Goal: Task Accomplishment & Management: Manage account settings

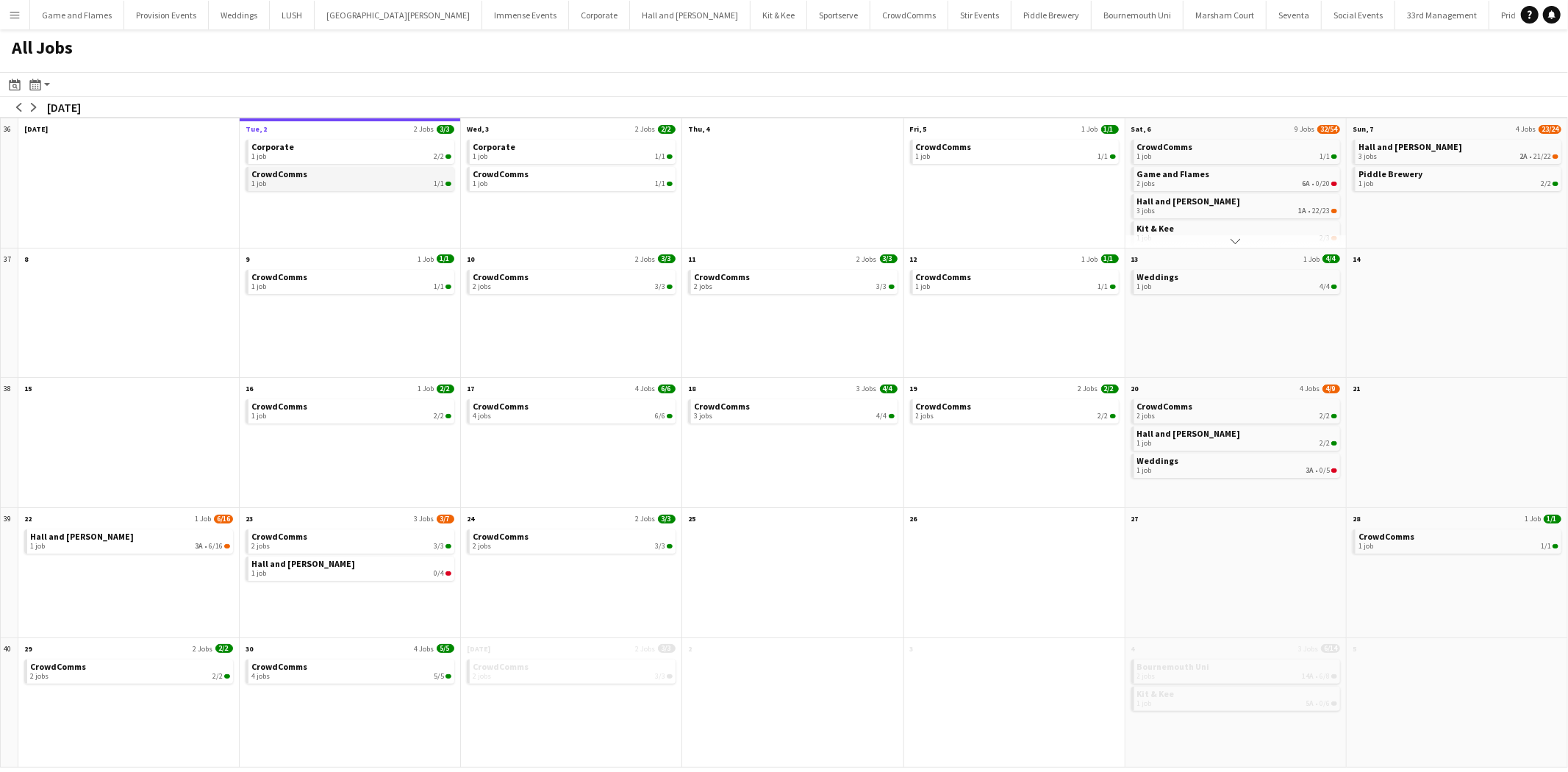
click at [410, 181] on div "1 job 1/1" at bounding box center [351, 183] width 200 height 8
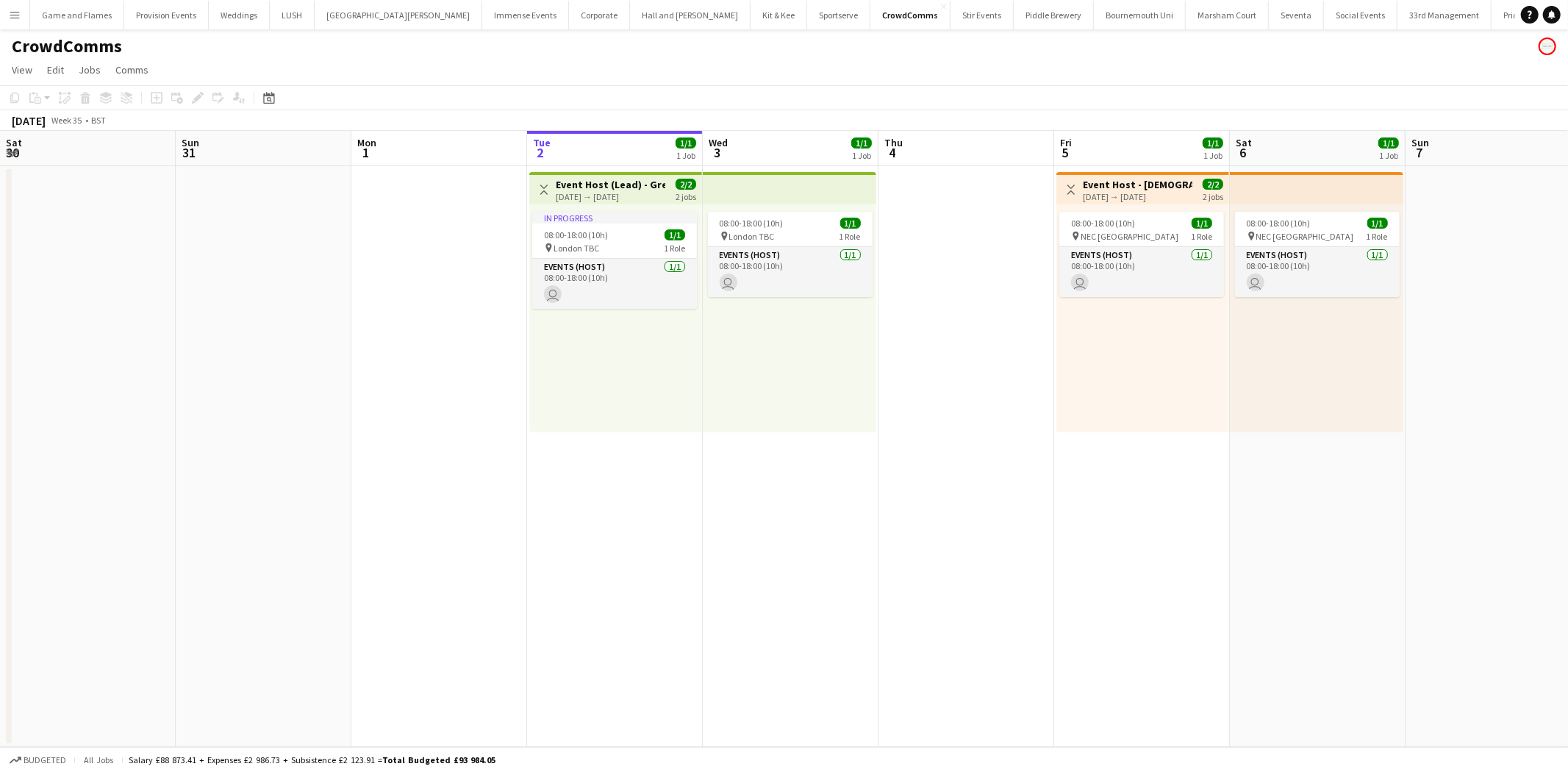
scroll to position [0, 351]
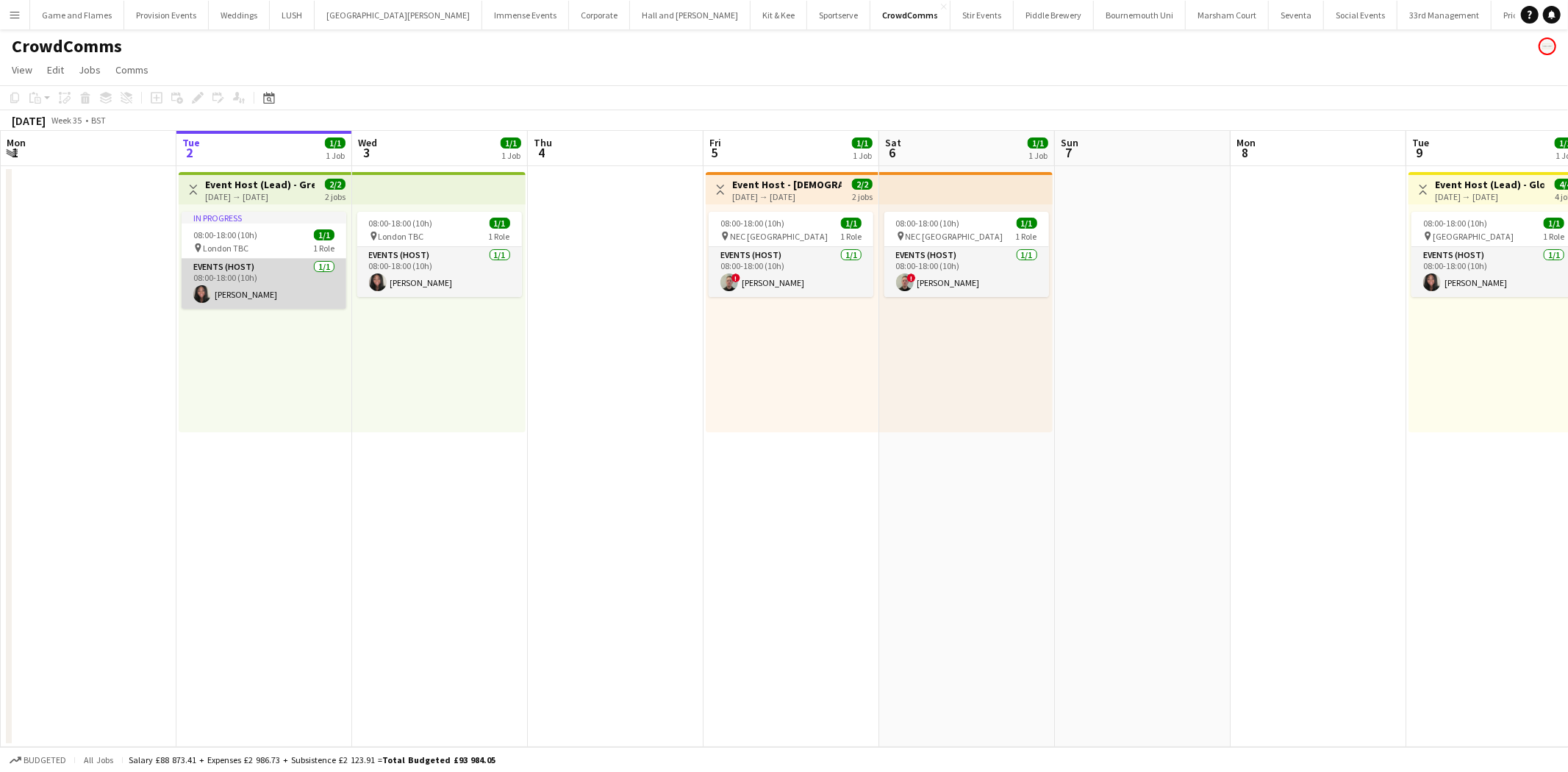
click at [273, 272] on app-card-role "Events (Host) [DATE] 08:00-18:00 (10h) [PERSON_NAME]" at bounding box center [264, 284] width 165 height 50
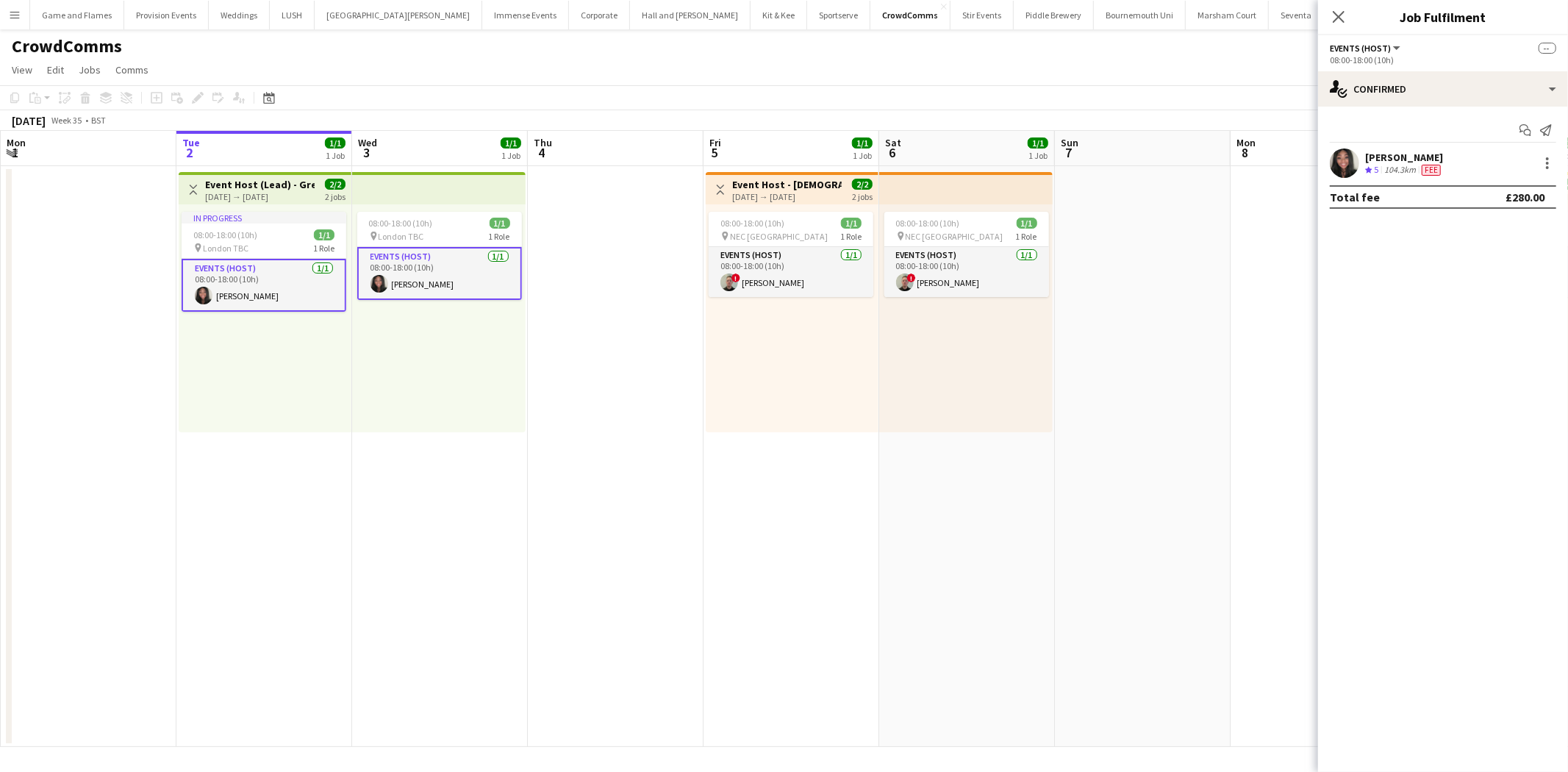
scroll to position [0, 0]
click at [1385, 102] on div "single-neutral-actions-check-2 Confirmed" at bounding box center [1443, 89] width 250 height 35
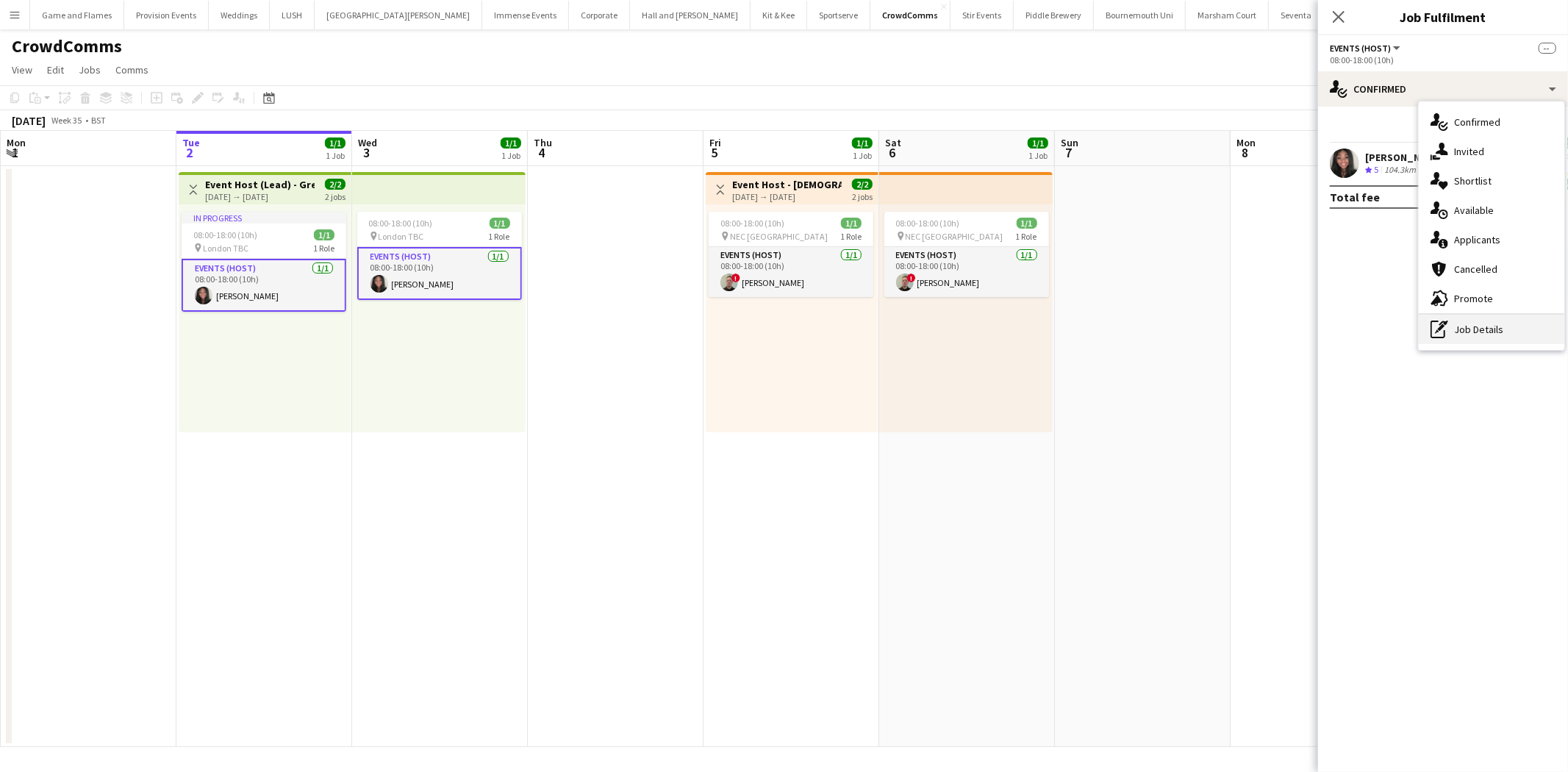
click at [1479, 333] on div "pen-write Job Details" at bounding box center [1491, 329] width 145 height 29
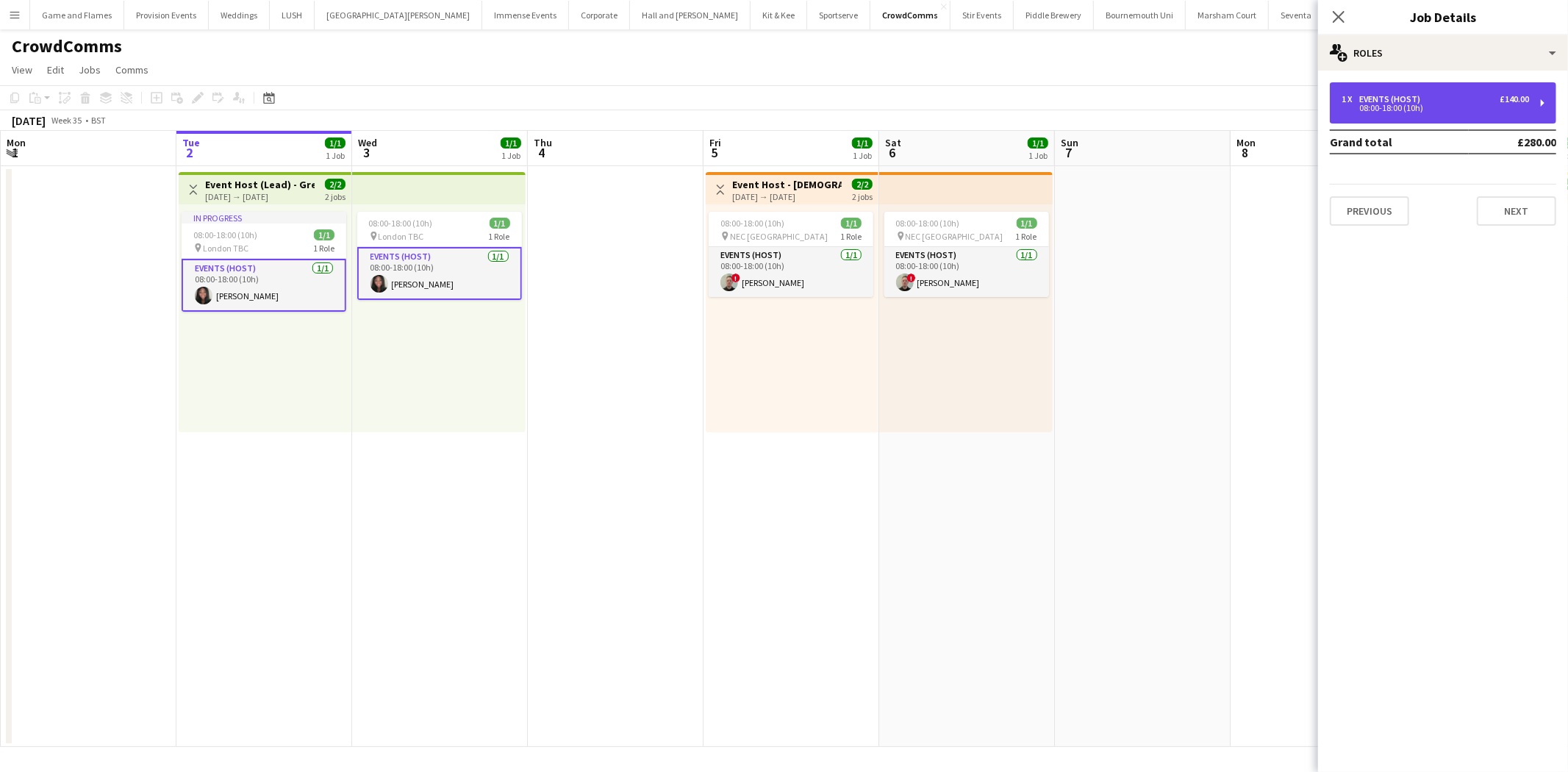
click at [1392, 99] on div "Events (Host)" at bounding box center [1392, 99] width 67 height 10
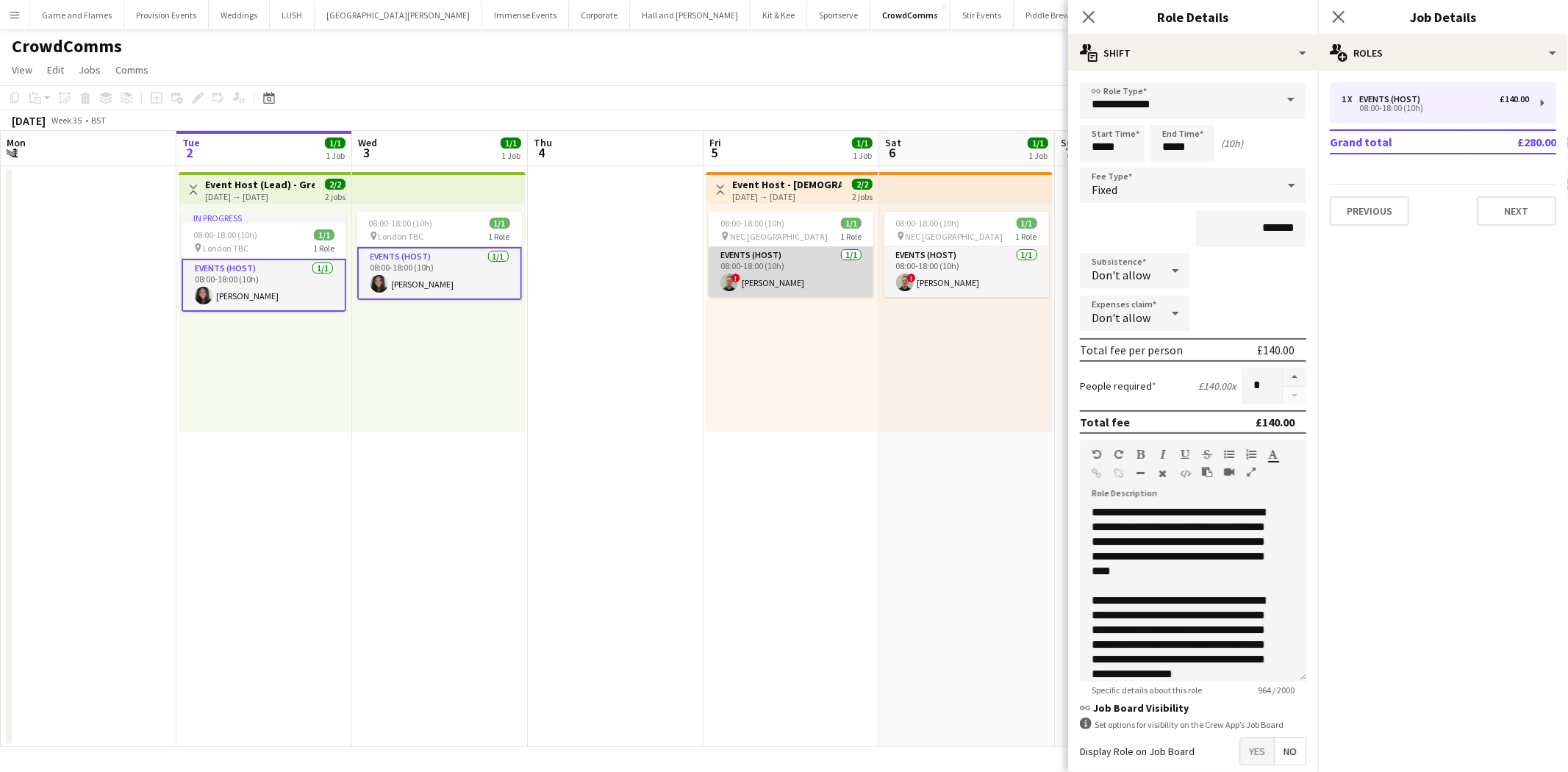
click at [779, 269] on app-card-role "Events (Host) [DATE] 08:00-18:00 (10h) ! [PERSON_NAME]" at bounding box center [791, 271] width 165 height 50
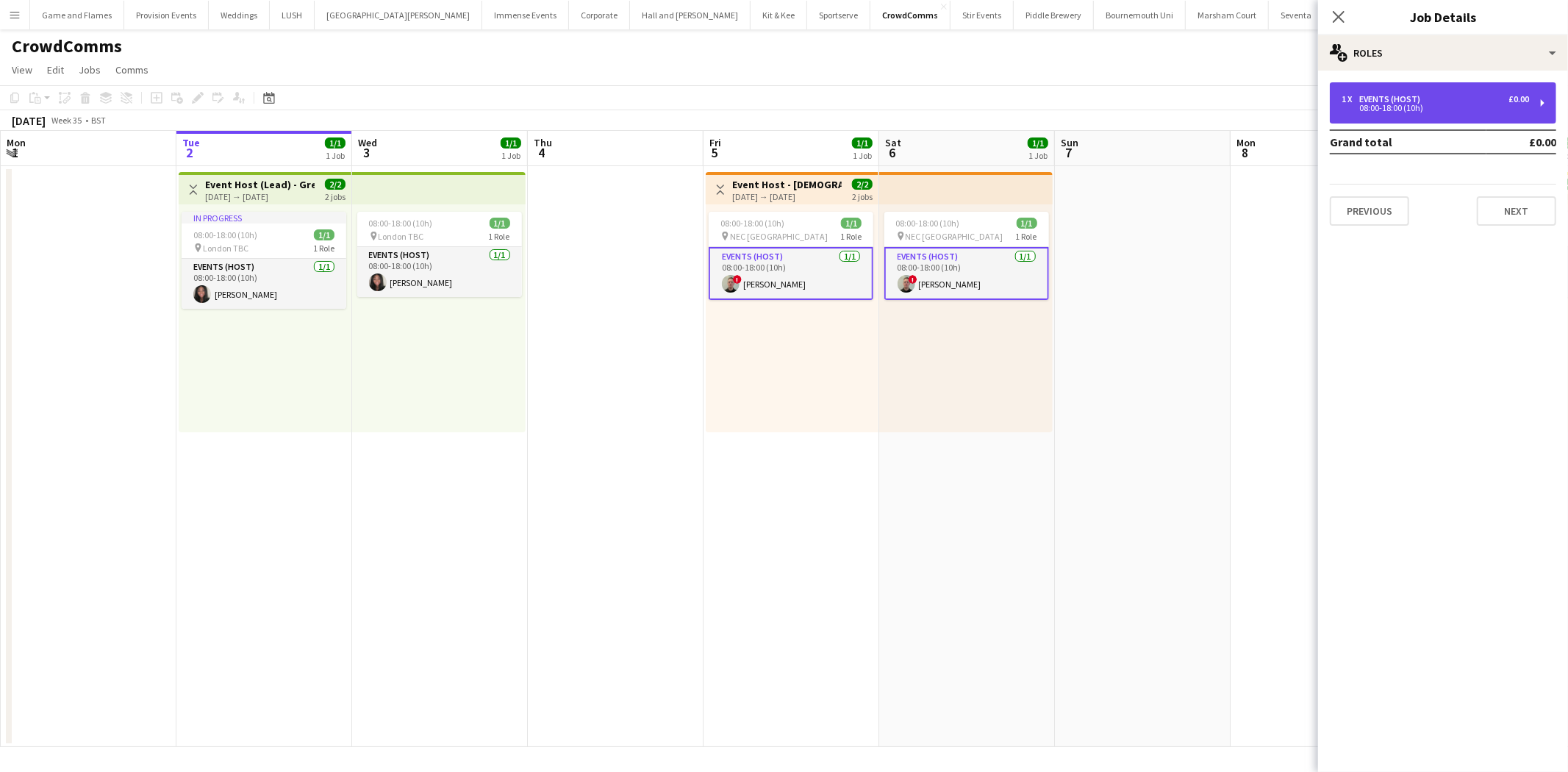
click at [1420, 89] on div "1 x Events (Host) £0.00 08:00-18:00 (10h)" at bounding box center [1443, 103] width 226 height 41
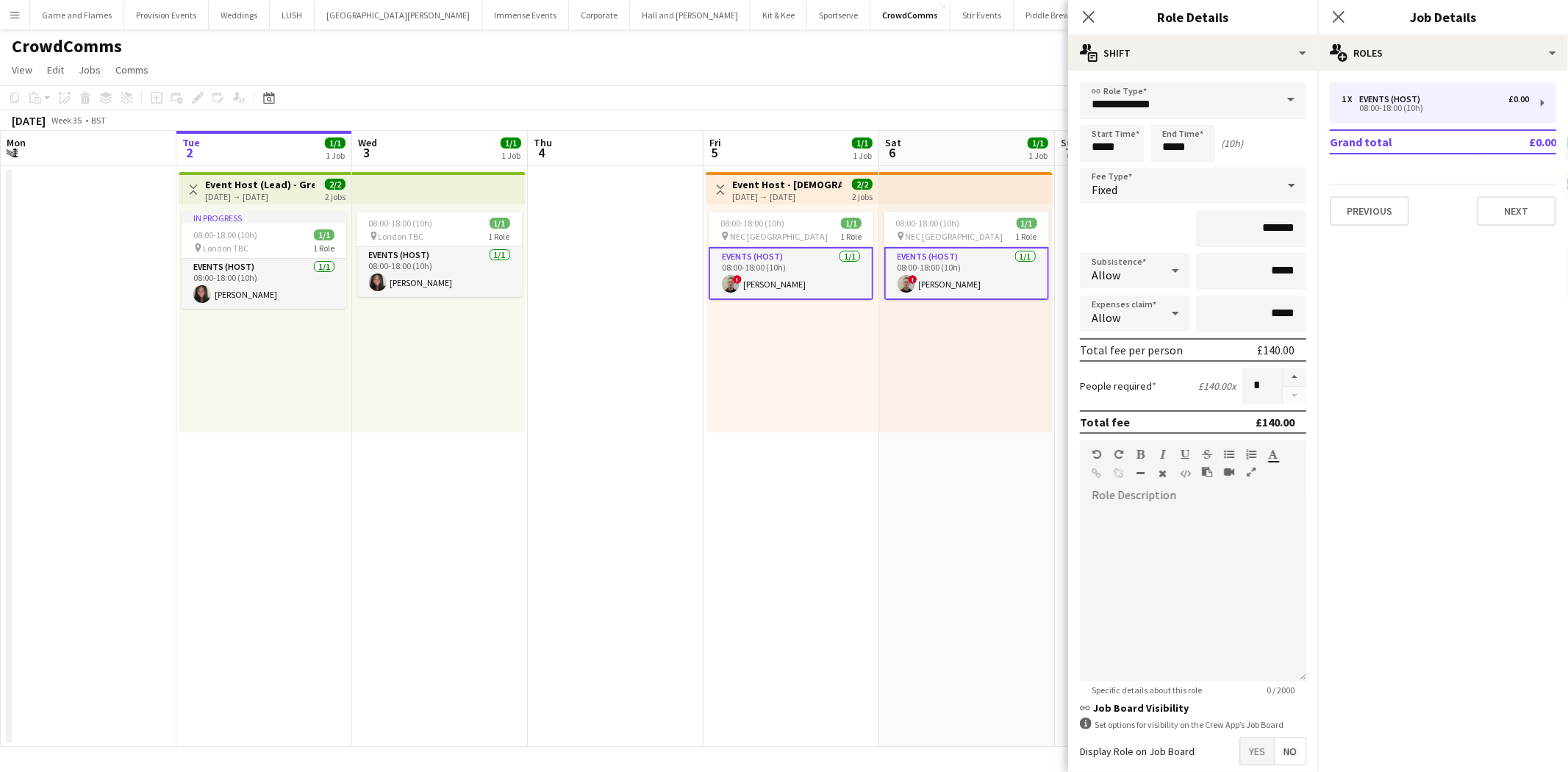
click at [911, 391] on div "08:00-18:00 (10h) 1/1 pin NEC Birmingham 1 Role Events (Host) [DATE] 08:00-18:0…" at bounding box center [966, 319] width 173 height 228
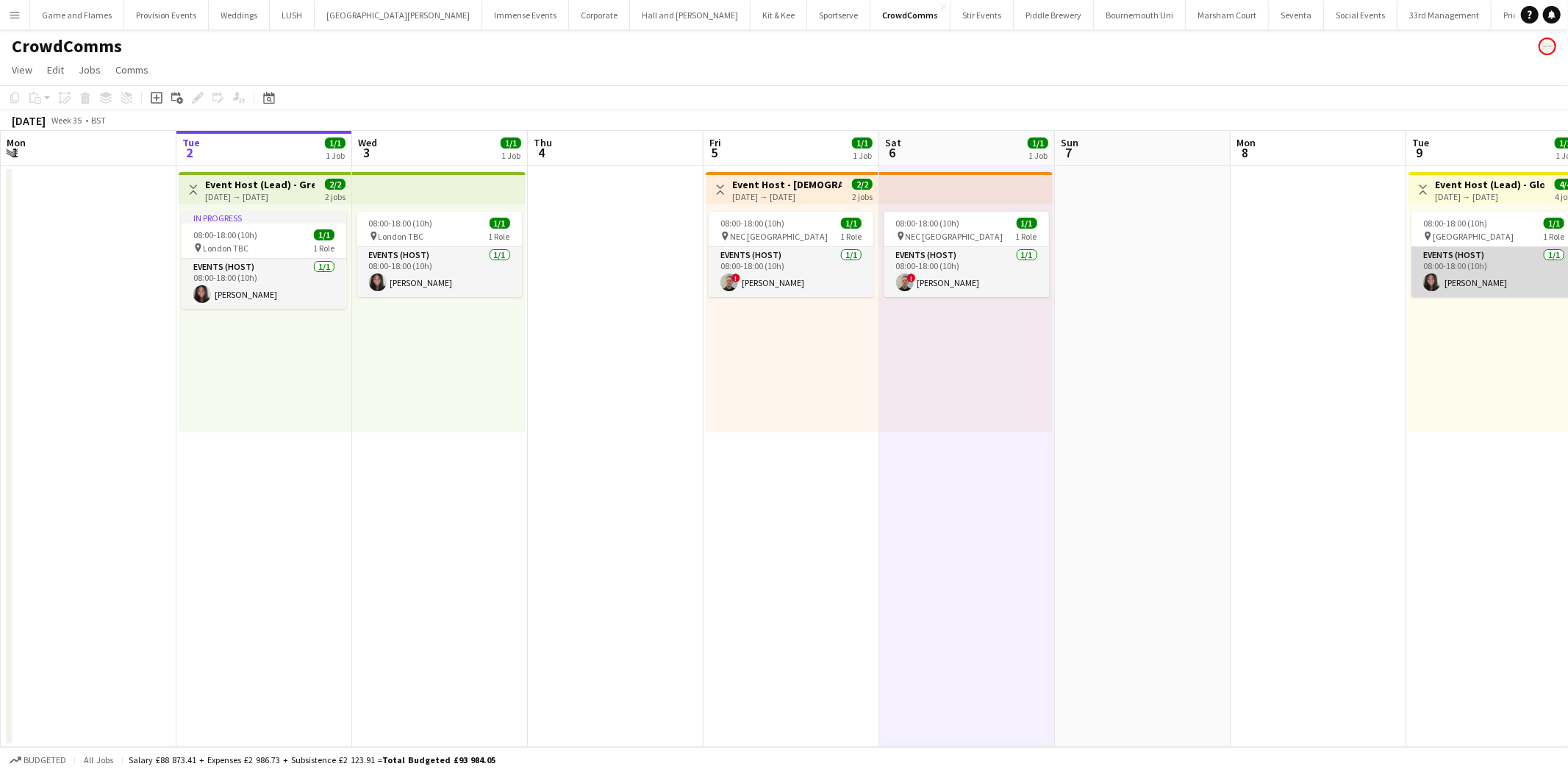
click at [1471, 279] on app-card-role "Events (Host) [DATE] 08:00-18:00 (10h) [PERSON_NAME]" at bounding box center [1494, 271] width 165 height 50
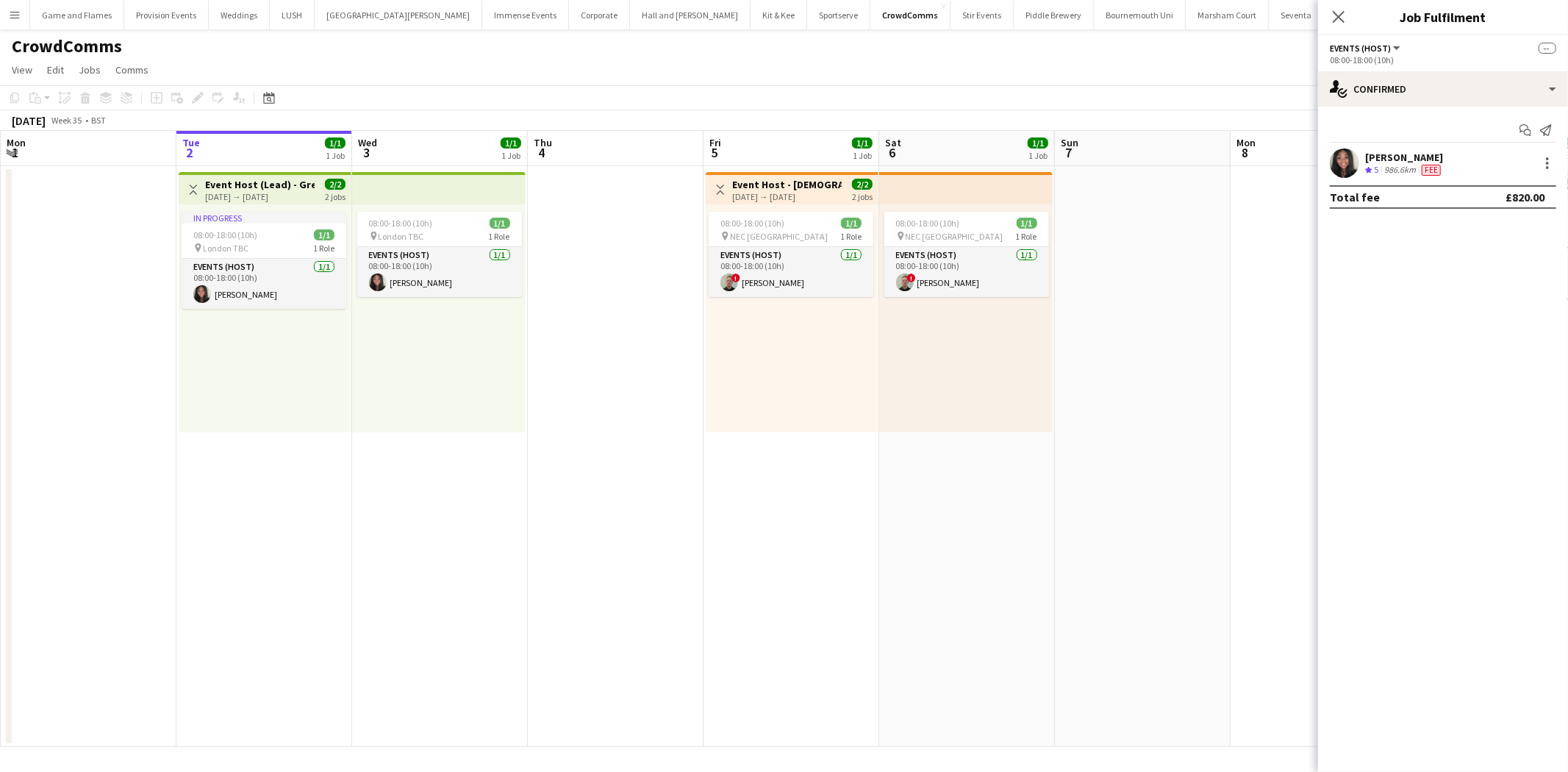
click at [1478, 162] on div "[PERSON_NAME] Crew rating 5 986.6km Fee" at bounding box center [1443, 163] width 250 height 29
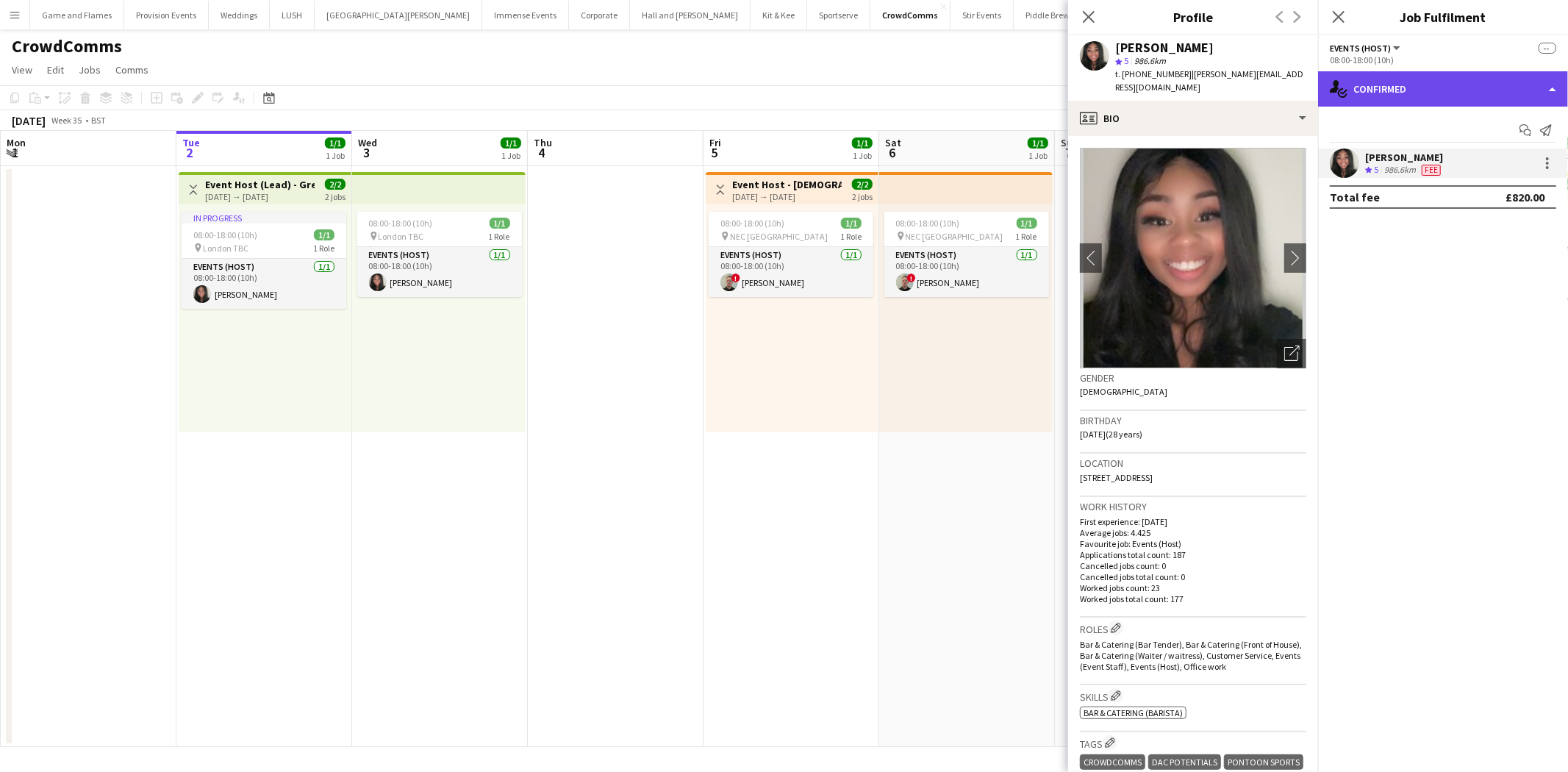
click at [1410, 99] on div "single-neutral-actions-check-2 Confirmed" at bounding box center [1443, 89] width 250 height 35
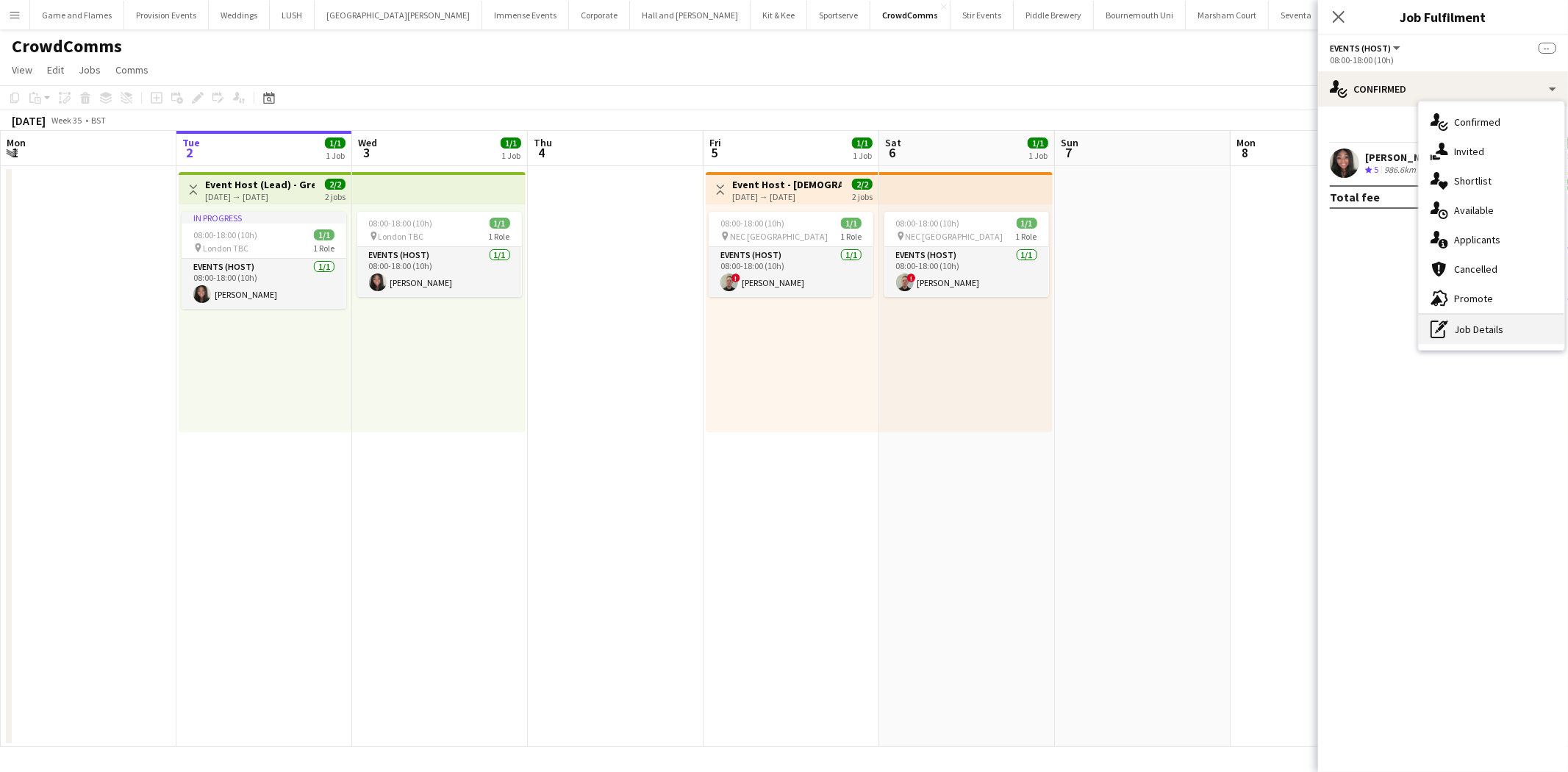
click at [1475, 332] on div "pen-write Job Details" at bounding box center [1491, 329] width 145 height 29
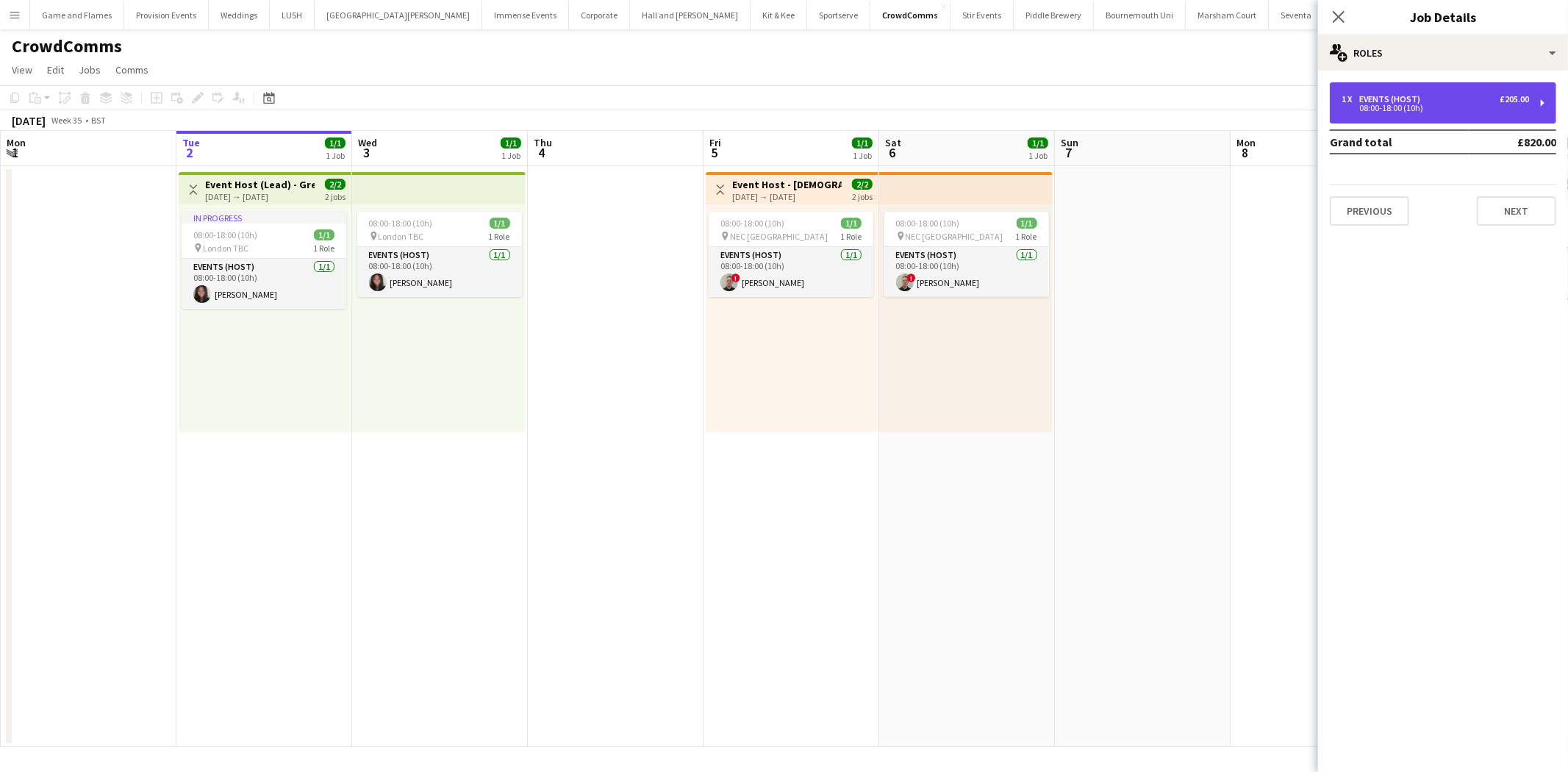
click at [1444, 103] on div "1 x Events (Host) £205.00" at bounding box center [1435, 99] width 188 height 10
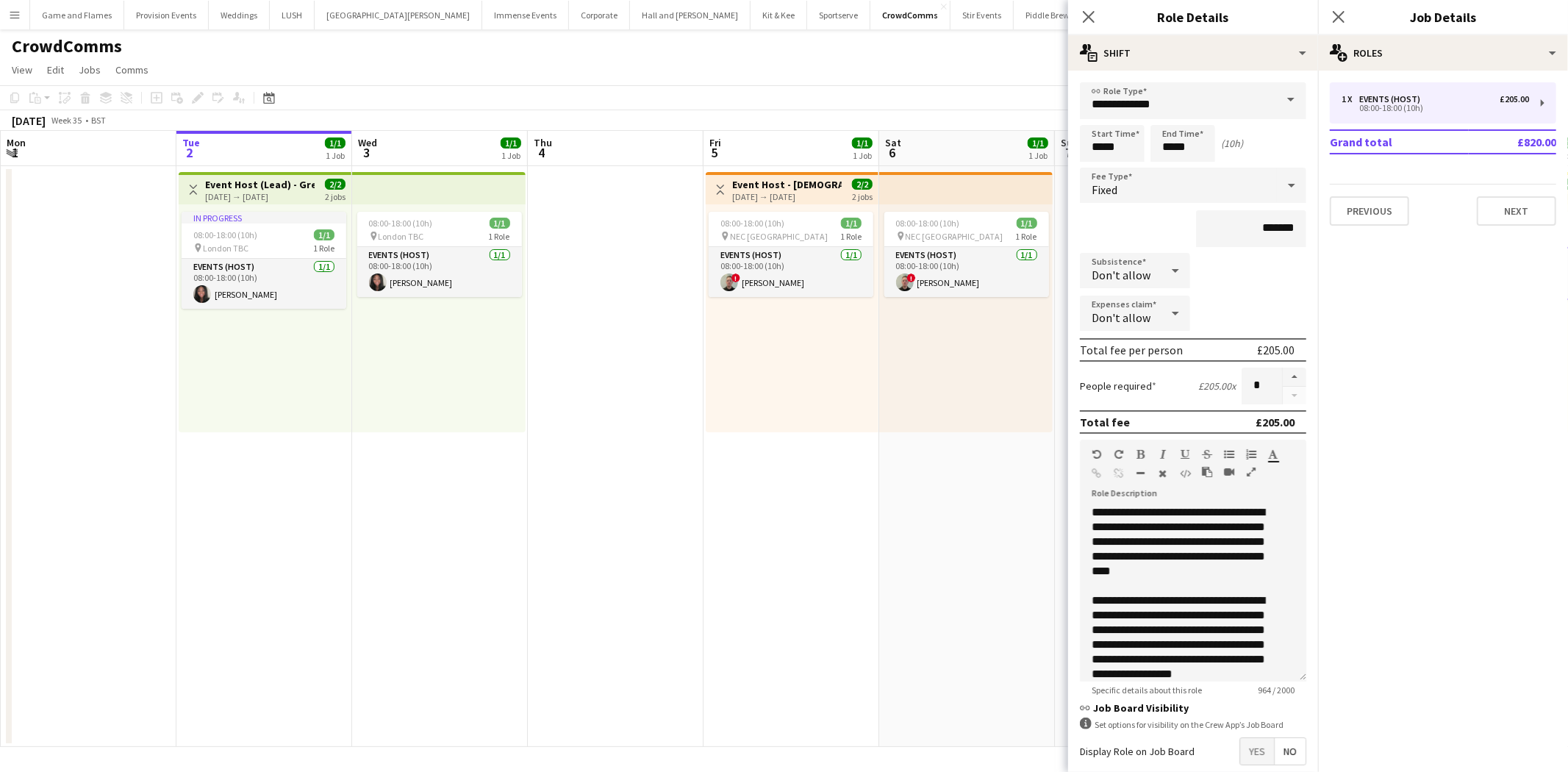
click at [670, 454] on app-date-cell at bounding box center [615, 456] width 175 height 581
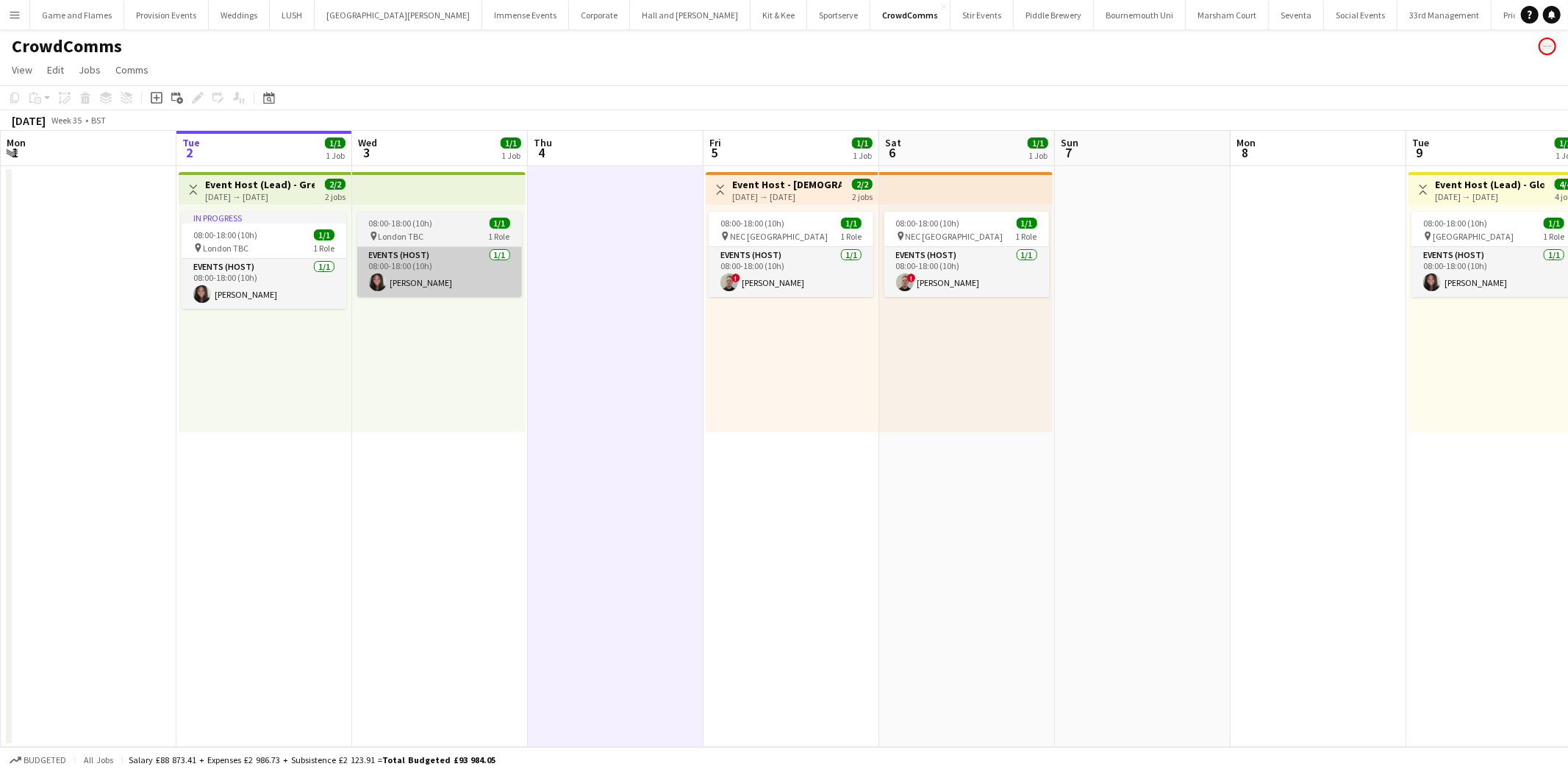
drag, startPoint x: 266, startPoint y: 272, endPoint x: 444, endPoint y: 288, distance: 178.7
click at [266, 272] on app-card-role "Events (Host) [DATE] 08:00-18:00 (10h) [PERSON_NAME]" at bounding box center [264, 284] width 165 height 50
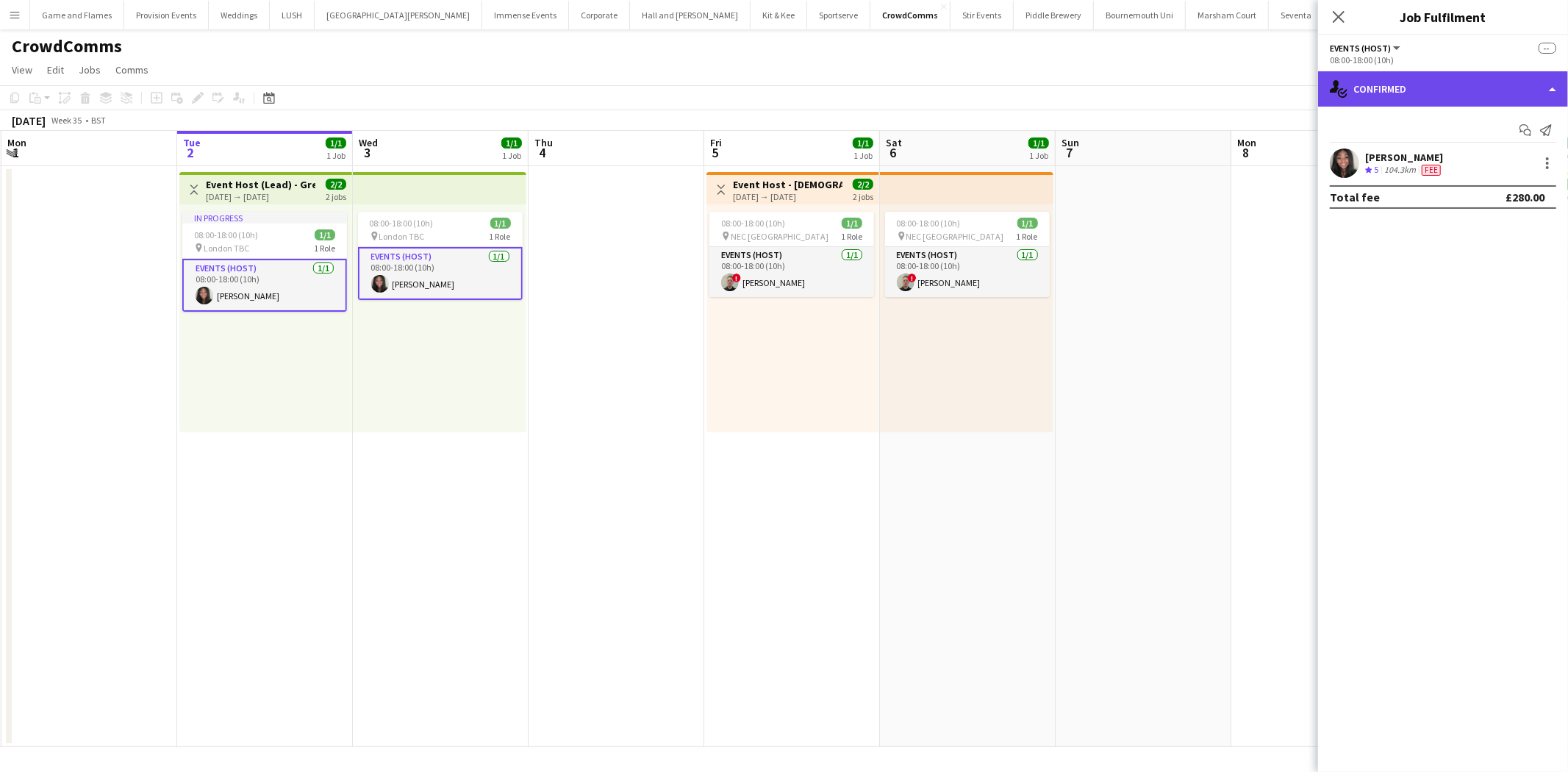
click at [1442, 79] on div "single-neutral-actions-check-2 Confirmed" at bounding box center [1443, 89] width 250 height 35
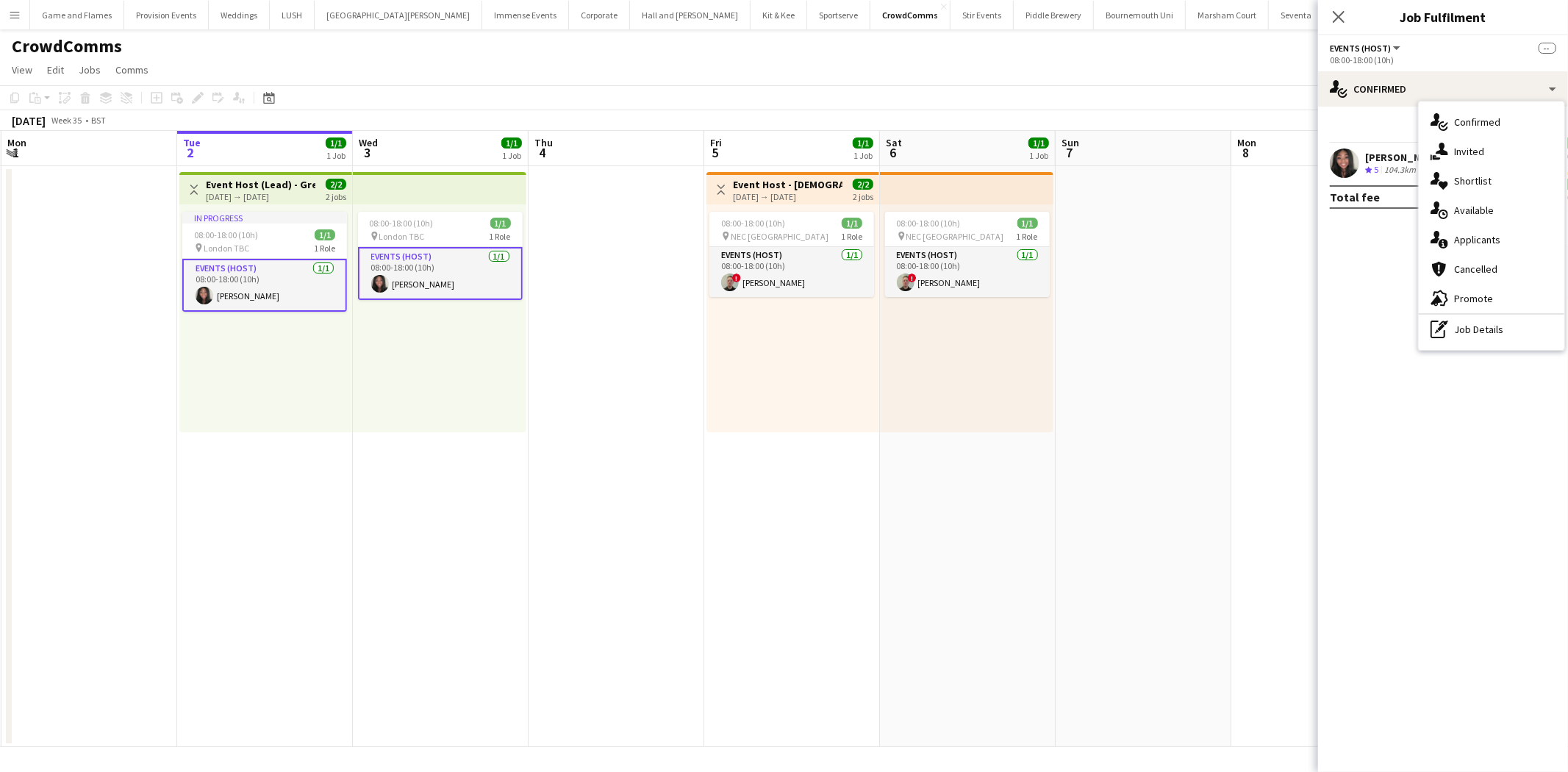
click at [1493, 333] on div "pen-write Job Details" at bounding box center [1491, 329] width 145 height 29
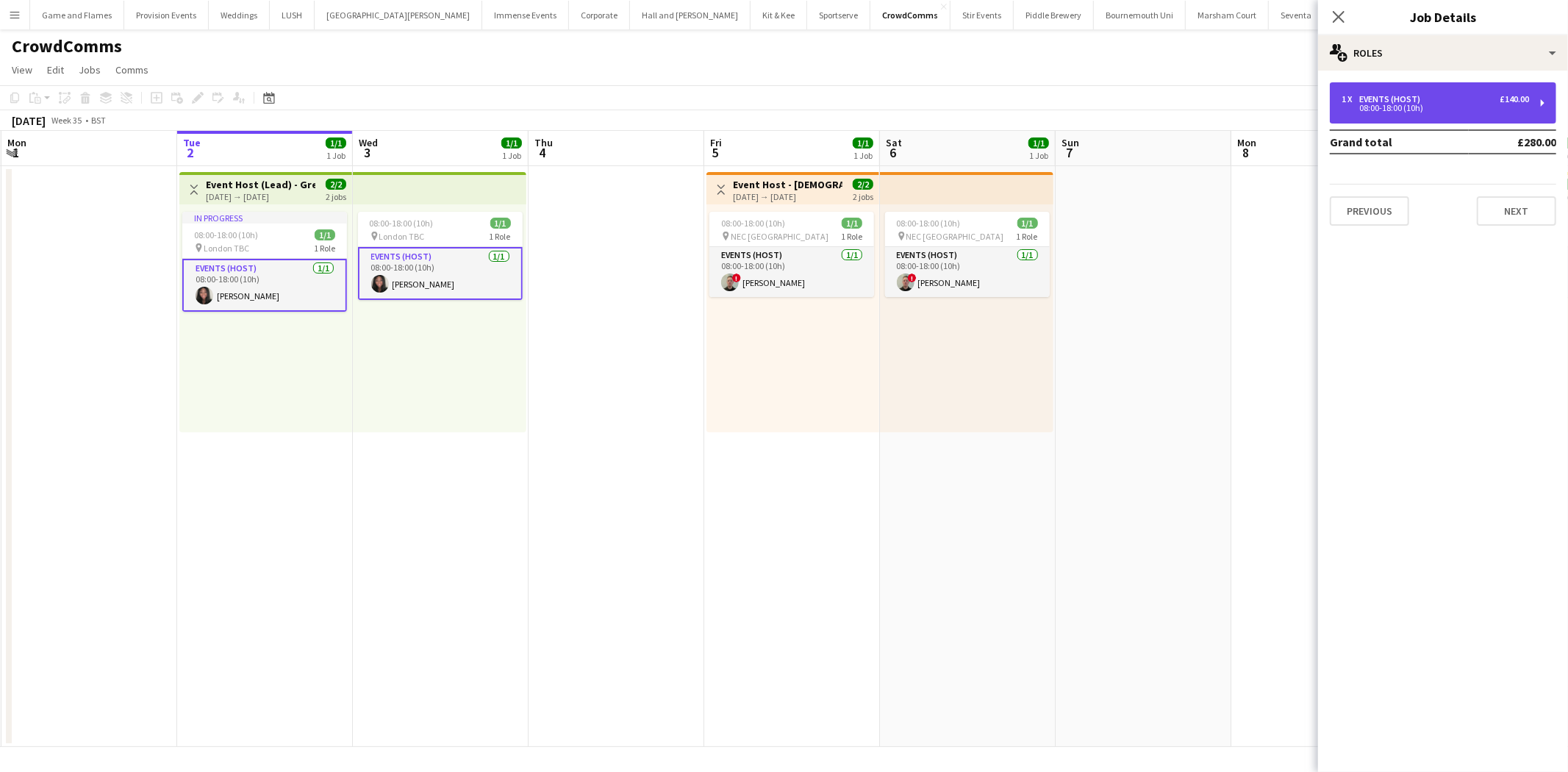
click at [1429, 91] on div "1 x Events (Host) £140.00 08:00-18:00 (10h)" at bounding box center [1443, 103] width 226 height 41
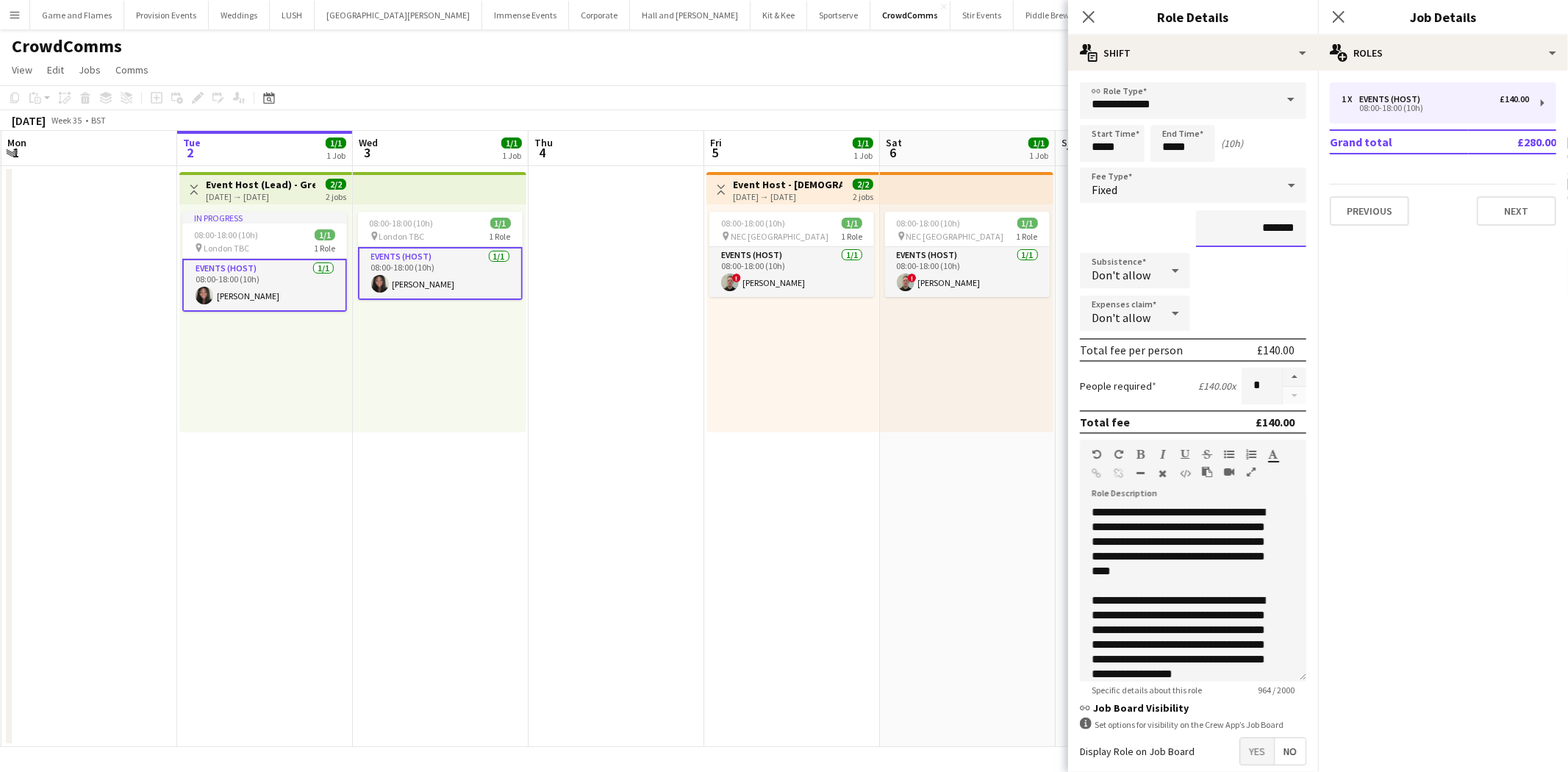
click at [1269, 223] on input "*******" at bounding box center [1250, 228] width 110 height 37
type input "****"
click at [1147, 276] on span "Don't allow" at bounding box center [1120, 275] width 58 height 15
click at [1145, 317] on mat-option "Allow" at bounding box center [1132, 309] width 105 height 37
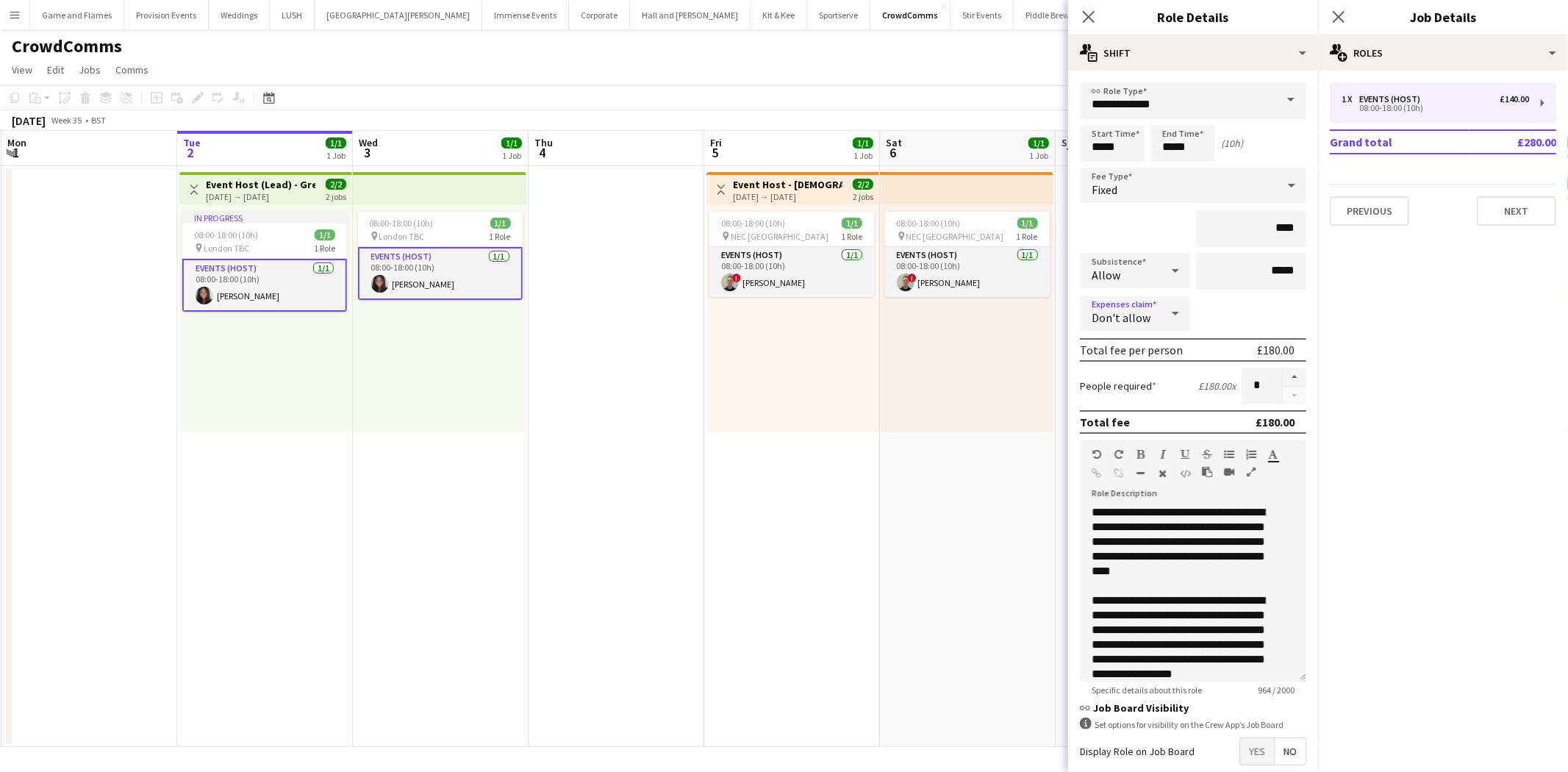
click at [1148, 305] on div "Don't allow" at bounding box center [1120, 313] width 81 height 35
click at [1150, 342] on mat-option "Allow" at bounding box center [1135, 351] width 110 height 37
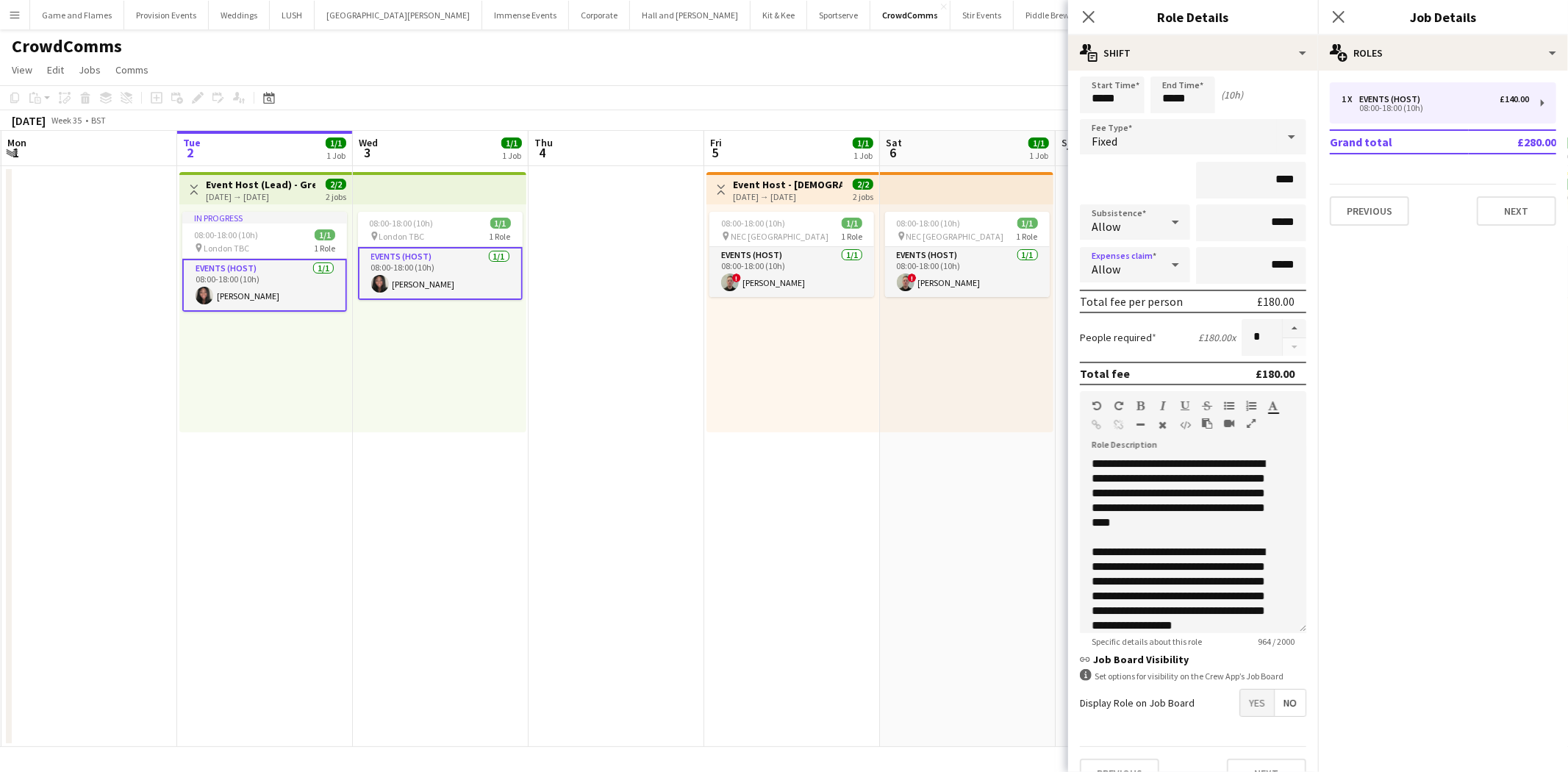
scroll to position [71, 0]
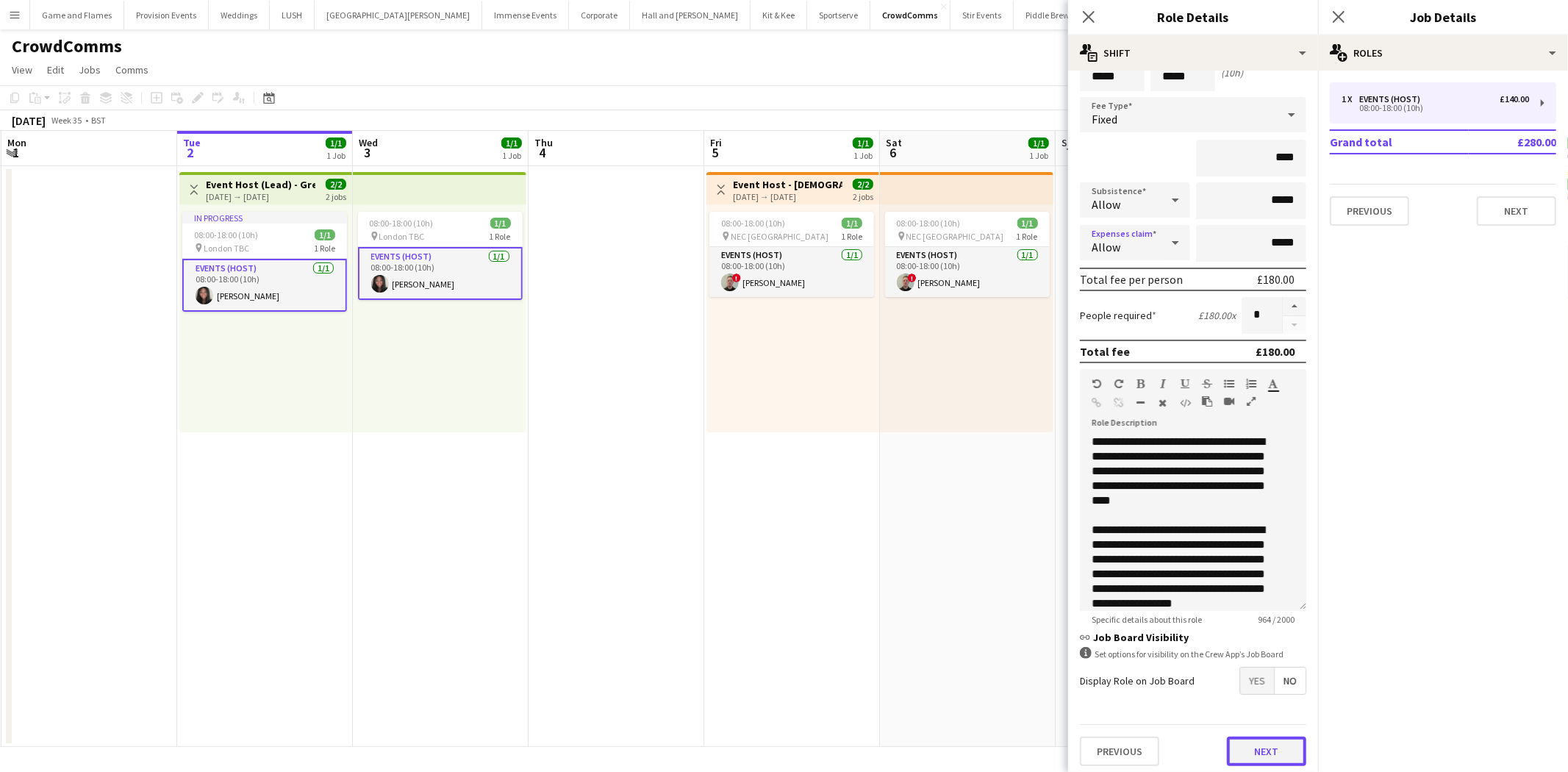
click at [1272, 740] on button "Next" at bounding box center [1266, 751] width 79 height 29
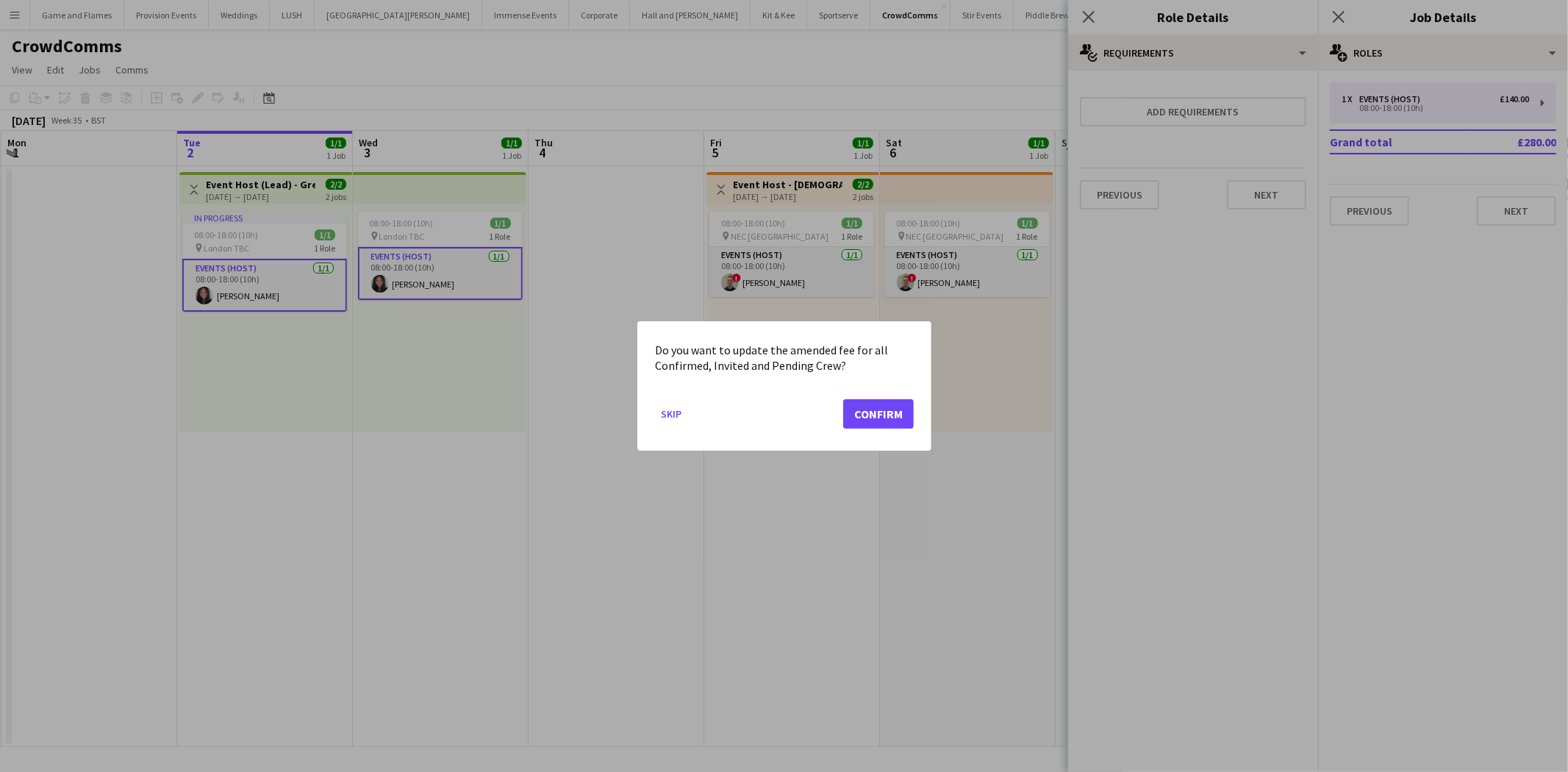
scroll to position [0, 0]
click at [875, 416] on button "Confirm" at bounding box center [878, 414] width 71 height 29
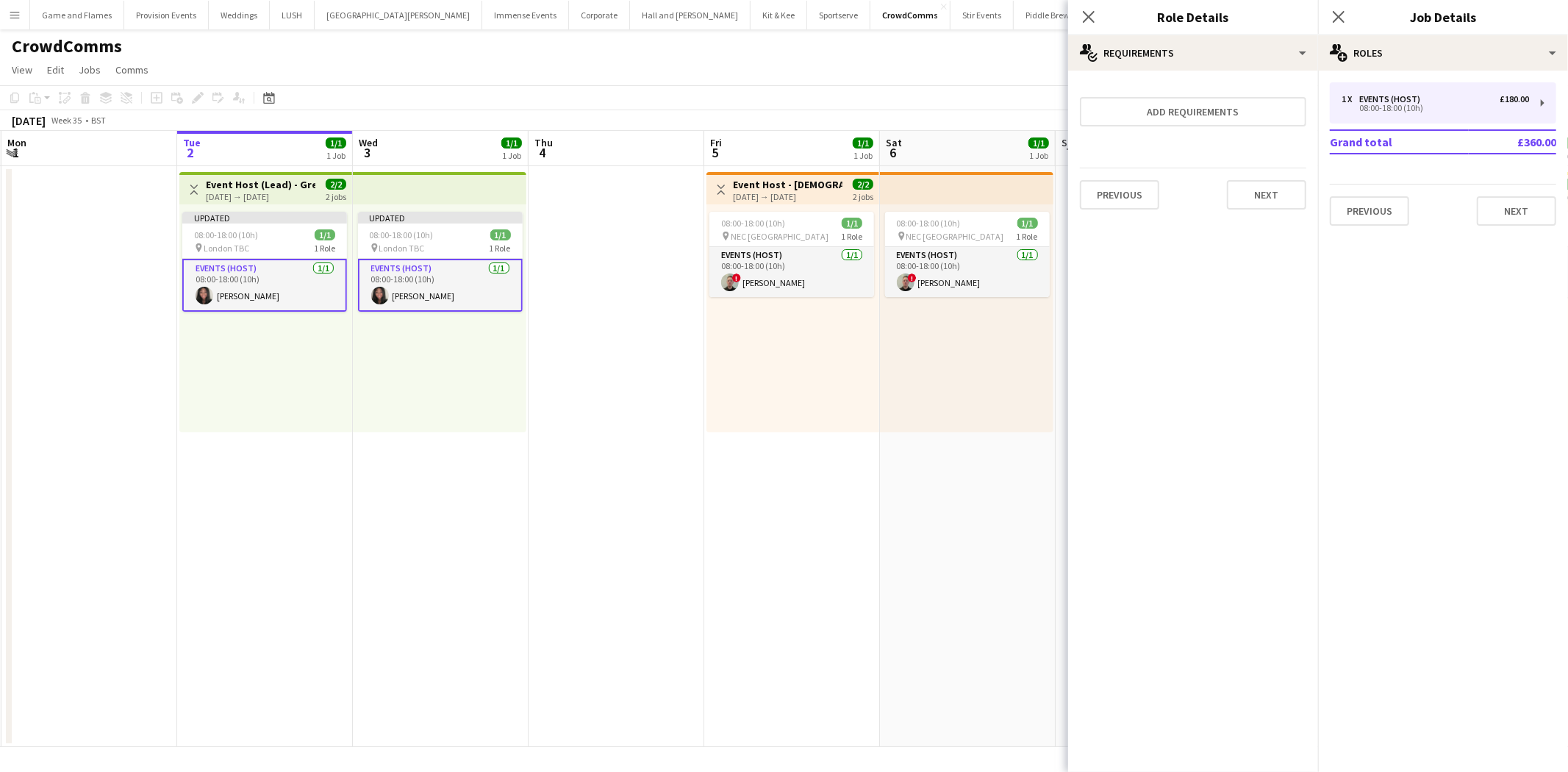
click at [437, 279] on app-card-role "Events (Host) [DATE] 08:00-18:00 (10h) [PERSON_NAME]" at bounding box center [440, 286] width 165 height 53
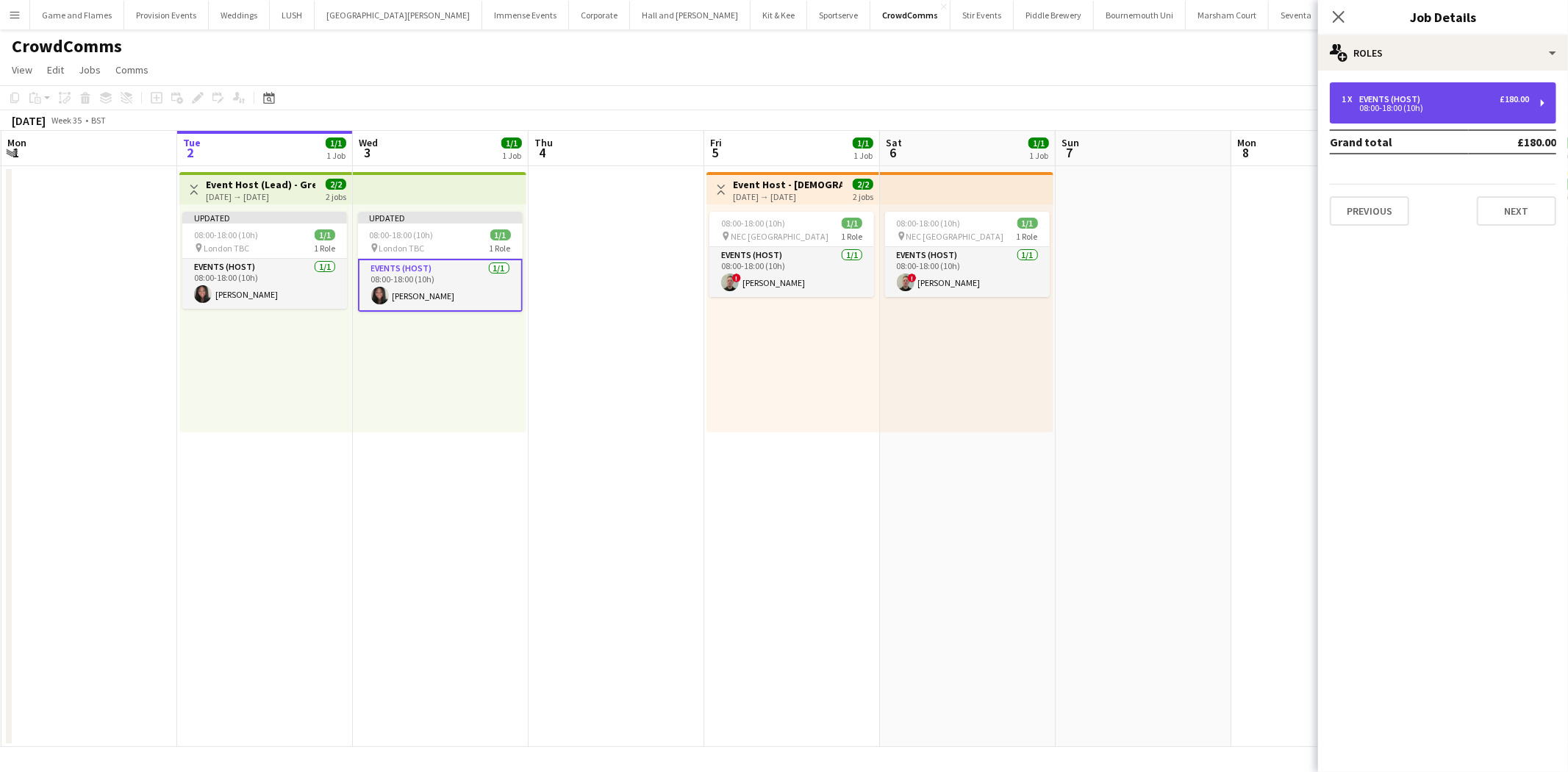
click at [1511, 105] on div "08:00-18:00 (10h)" at bounding box center [1435, 108] width 188 height 8
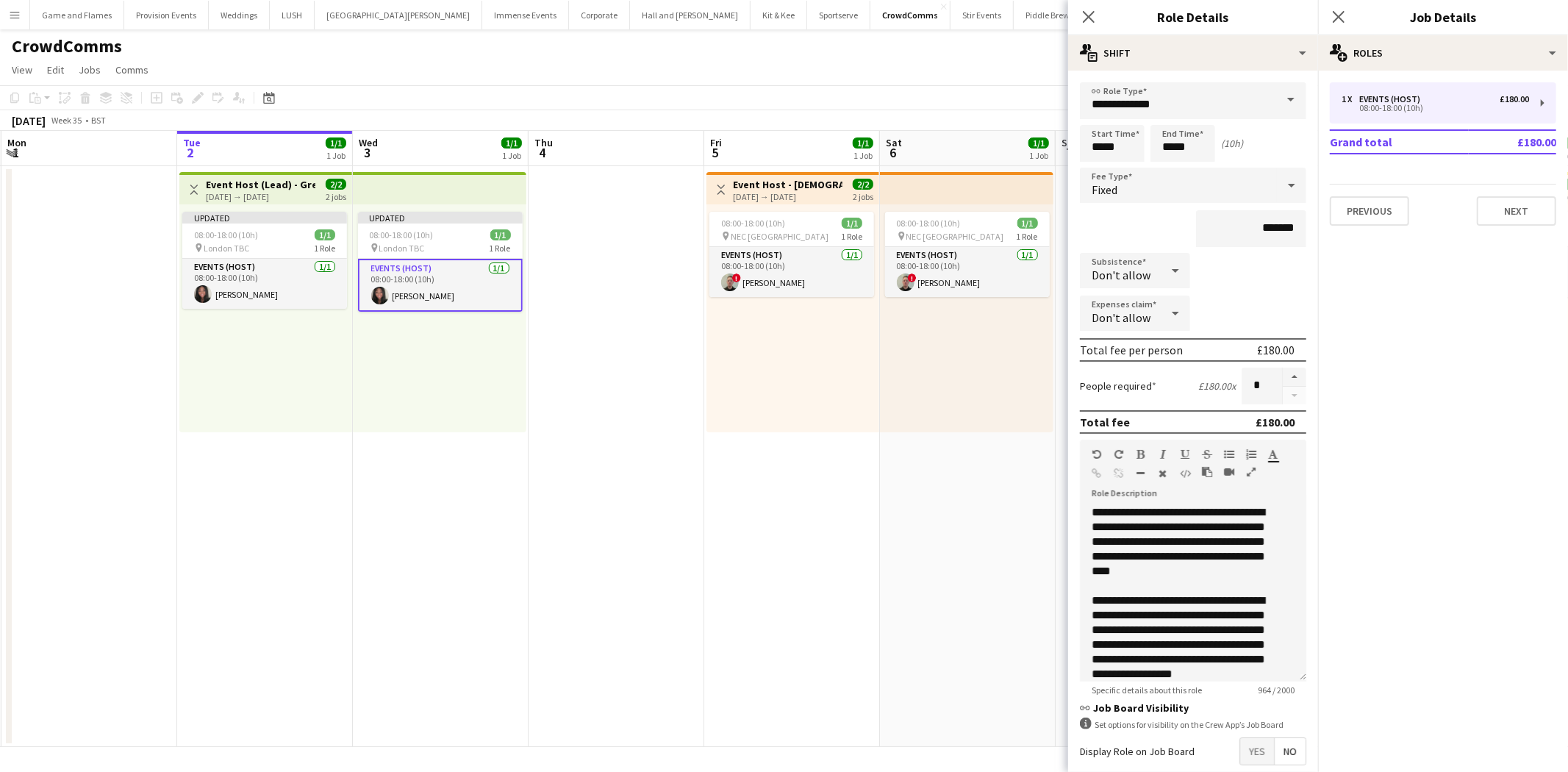
click at [1137, 258] on div "Don't allow" at bounding box center [1120, 270] width 81 height 35
click at [1142, 309] on span "Allow" at bounding box center [1132, 309] width 81 height 14
click at [1165, 309] on div at bounding box center [1175, 313] width 29 height 29
click at [1150, 334] on mat-option "Allow" at bounding box center [1135, 351] width 110 height 37
click at [880, 357] on div "08:00-18:00 (10h) 1/1 pin NEC Birmingham 1 Role Events (Host) [DATE] 08:00-18:0…" at bounding box center [967, 319] width 173 height 228
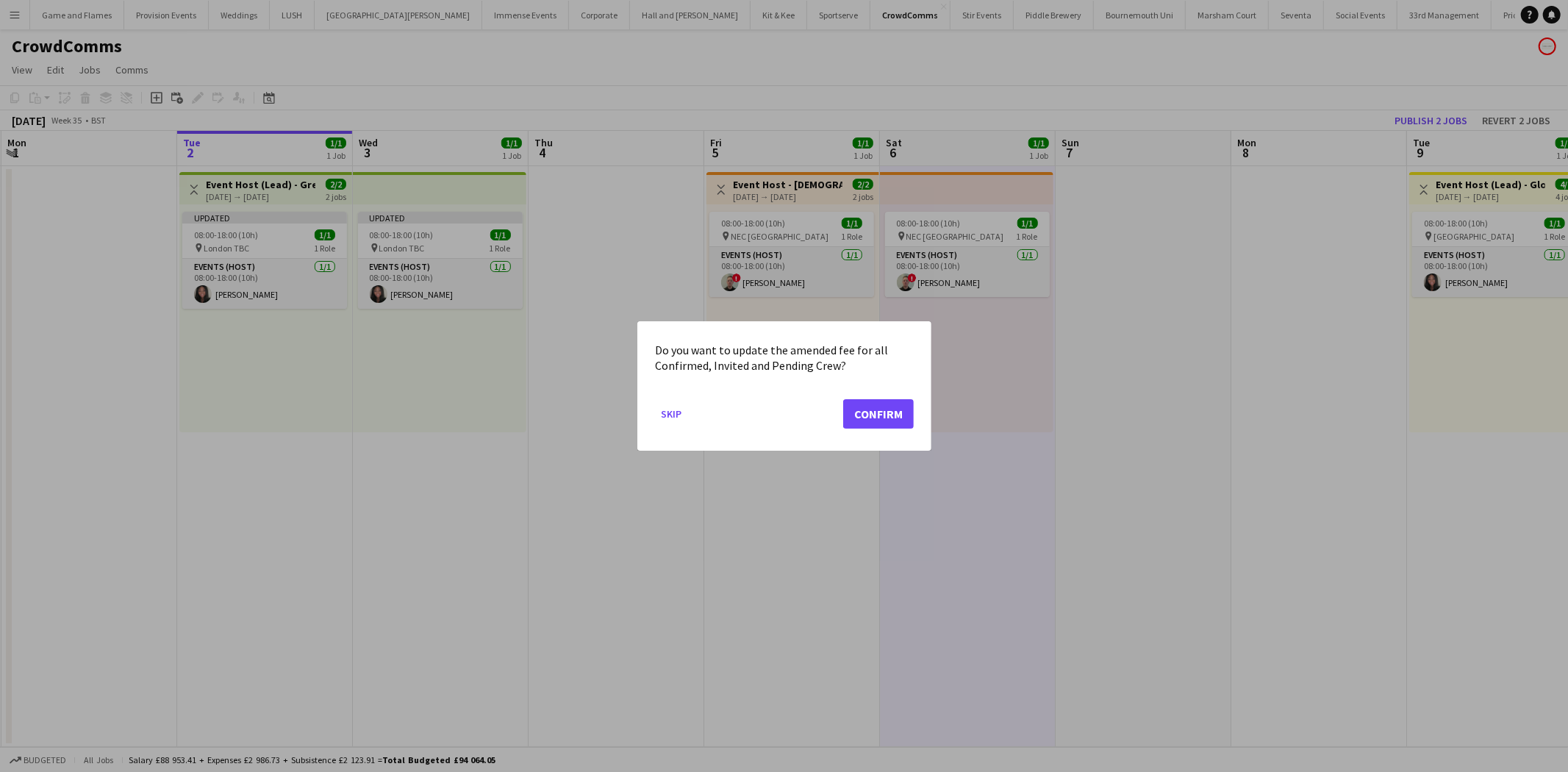
click at [876, 394] on mat-dialog-actions "Skip Confirm" at bounding box center [784, 419] width 259 height 62
click at [876, 395] on mat-dialog-actions "Skip Confirm" at bounding box center [784, 419] width 259 height 62
click at [882, 410] on button "Confirm" at bounding box center [878, 414] width 71 height 29
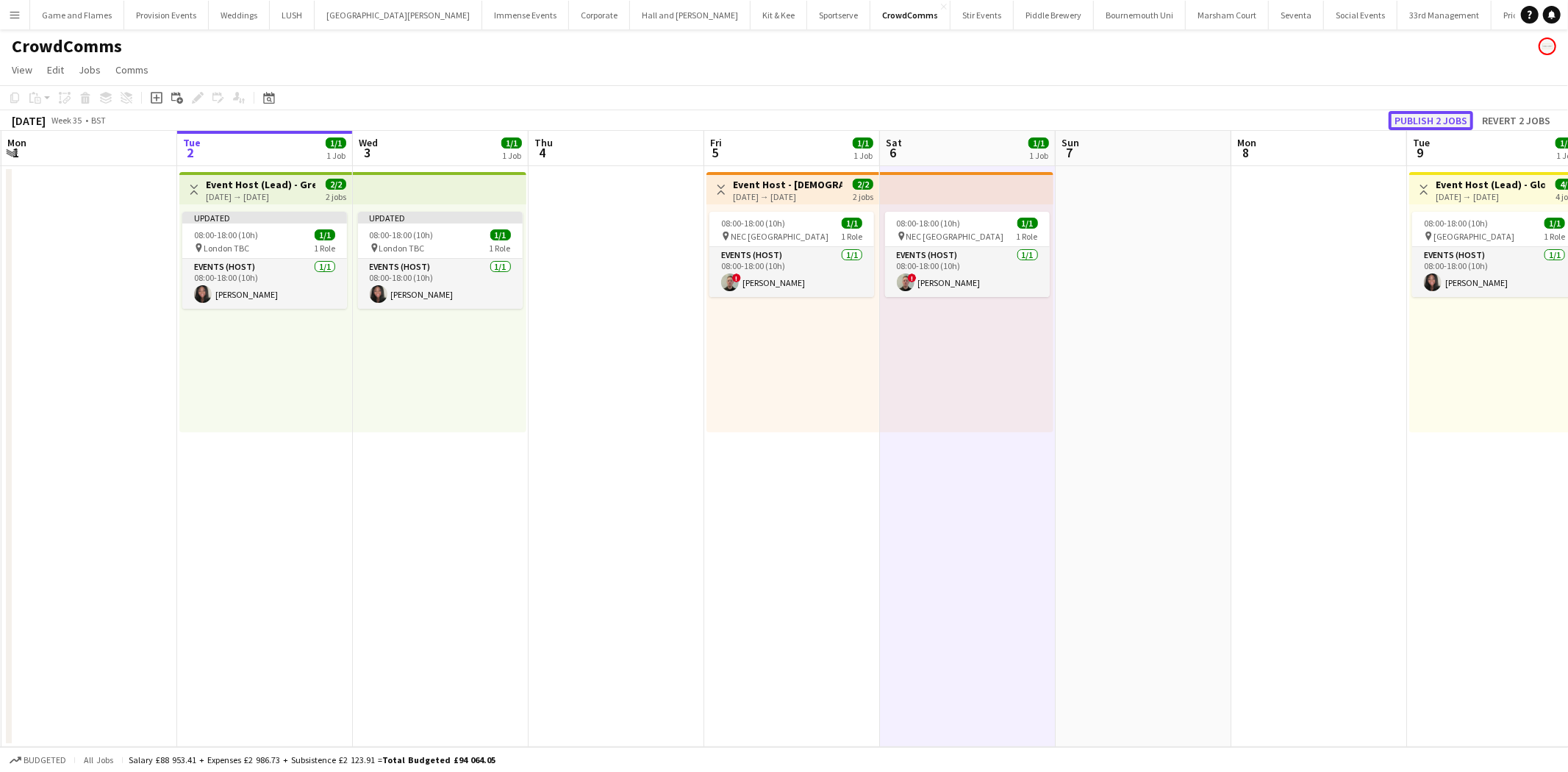
click at [1413, 128] on button "Publish 2 jobs" at bounding box center [1430, 121] width 85 height 19
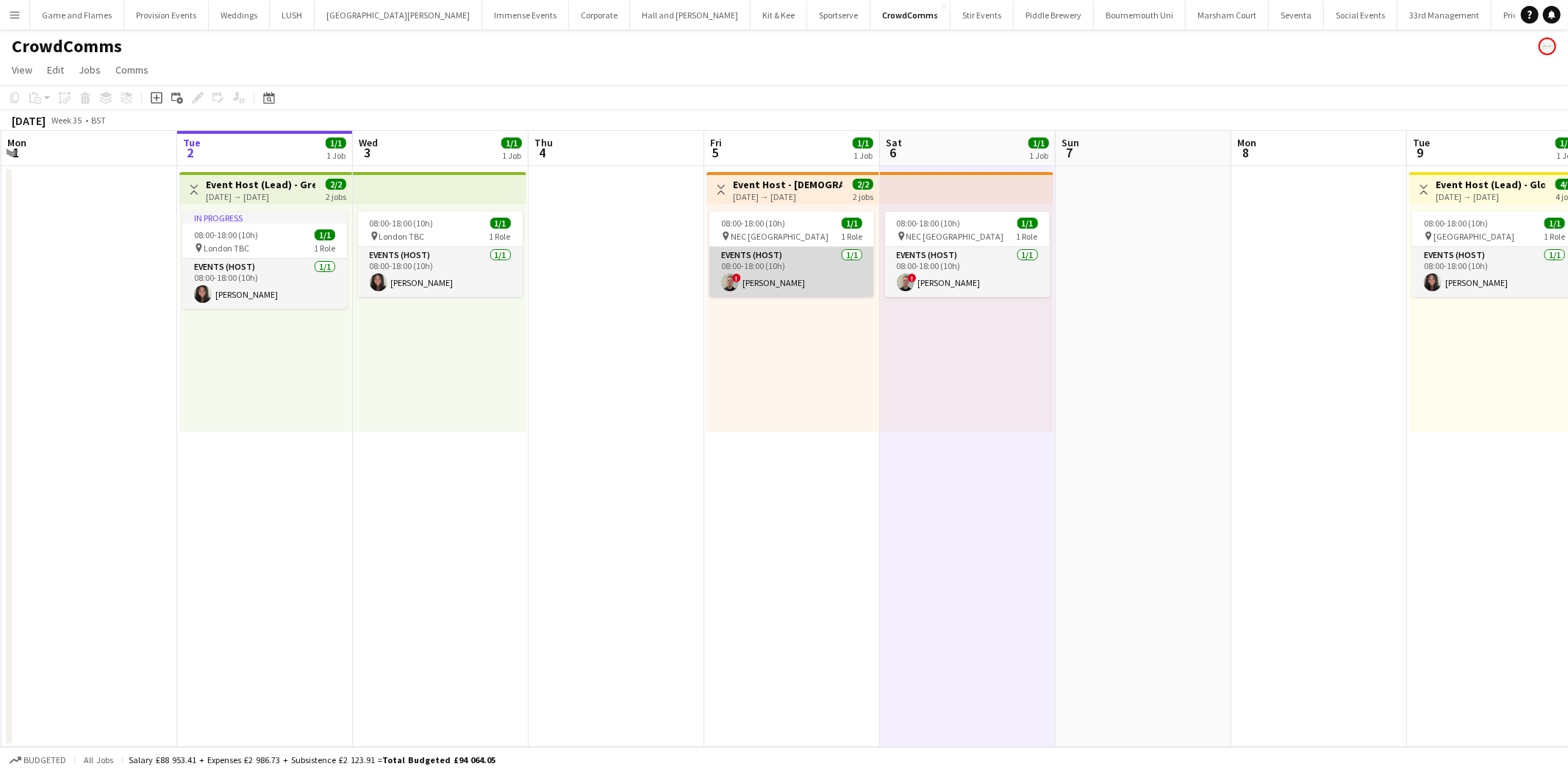
click at [781, 271] on app-card-role "Events (Host) [DATE] 08:00-18:00 (10h) ! [PERSON_NAME]" at bounding box center [792, 271] width 165 height 50
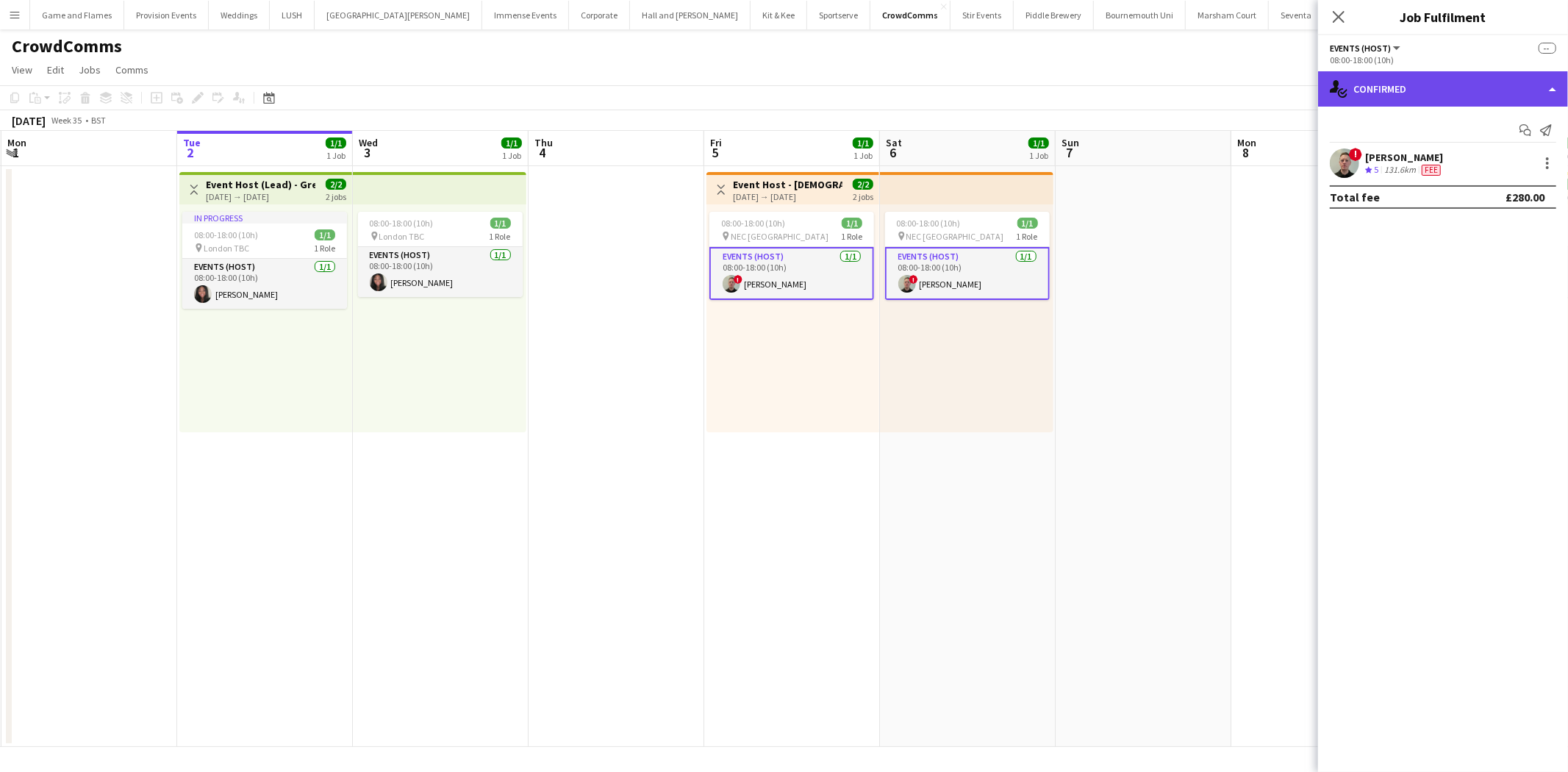
click at [1457, 78] on div "single-neutral-actions-check-2 Confirmed" at bounding box center [1443, 89] width 250 height 35
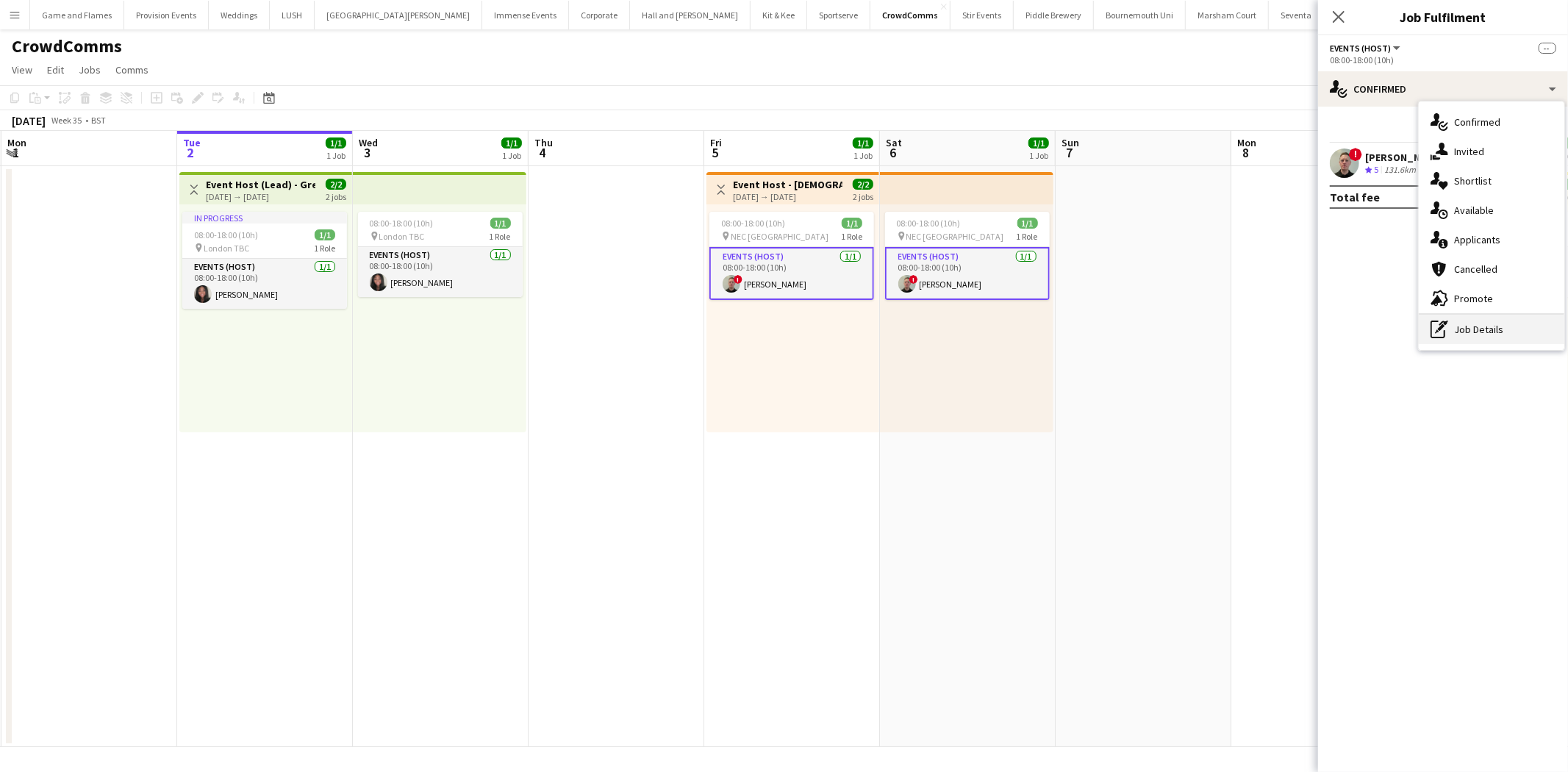
click at [1500, 321] on div "pen-write Job Details" at bounding box center [1491, 329] width 145 height 29
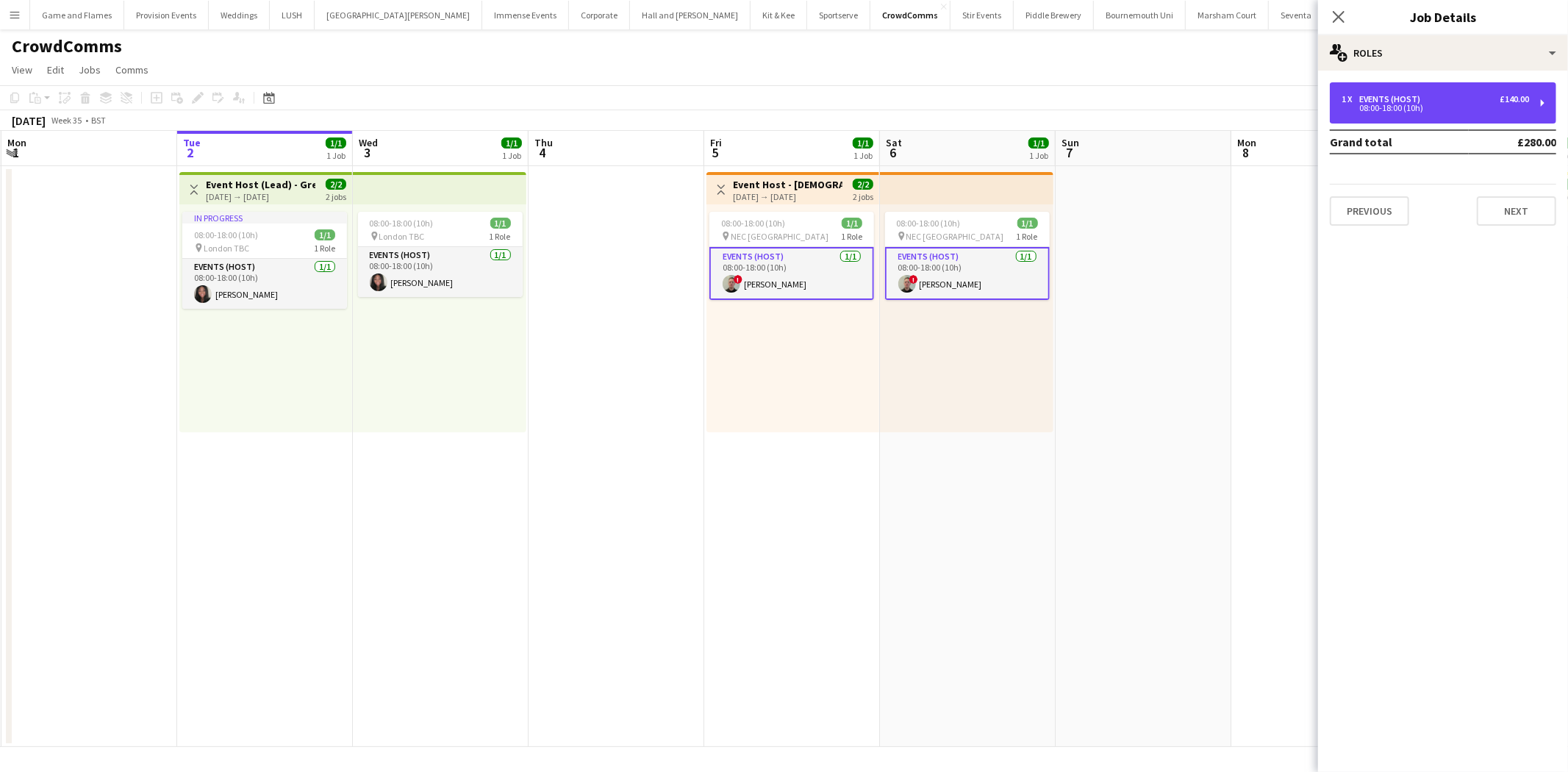
click at [1430, 105] on div "08:00-18:00 (10h)" at bounding box center [1435, 108] width 188 height 8
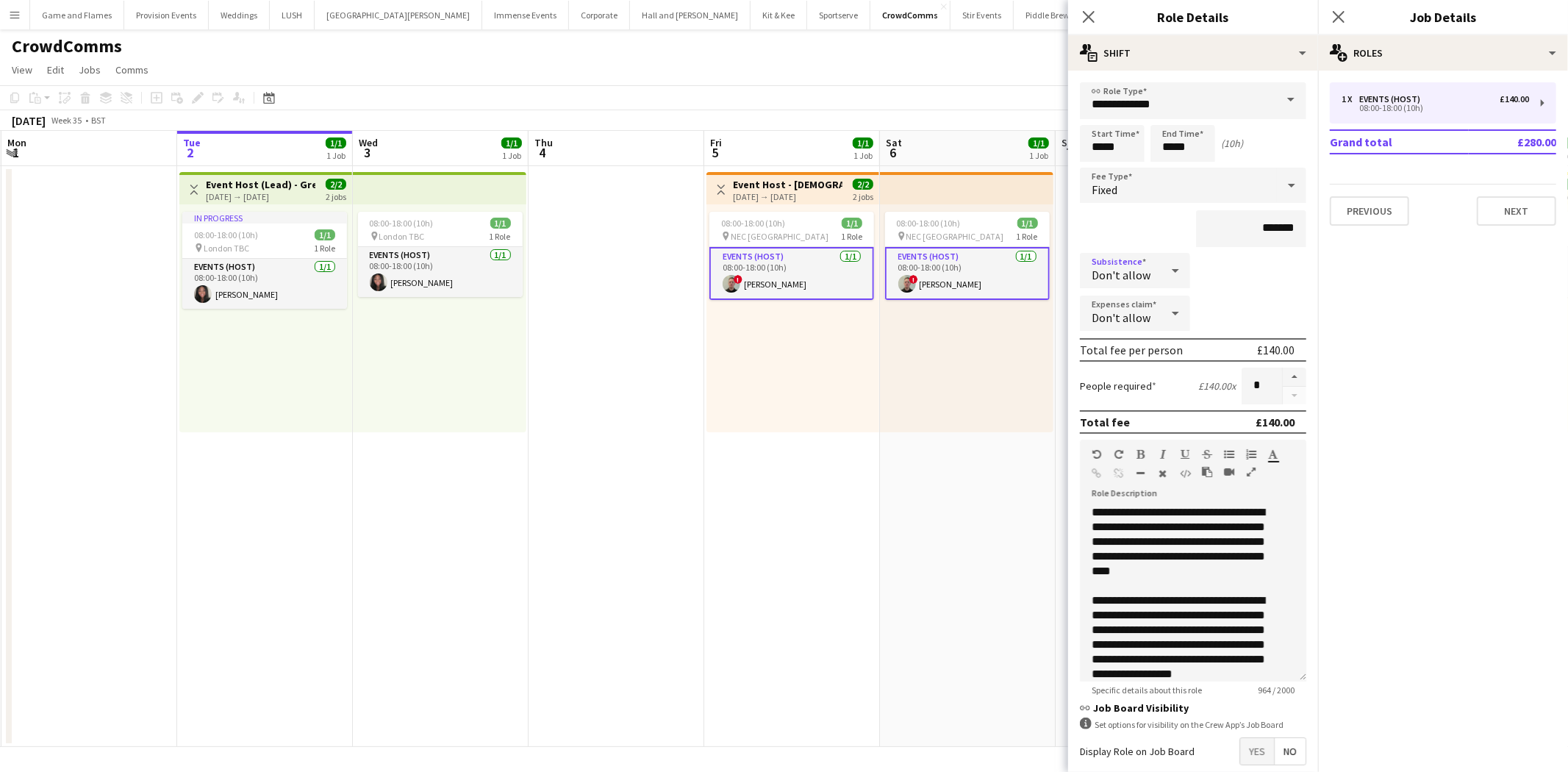
click at [1171, 269] on icon at bounding box center [1175, 271] width 8 height 4
click at [1151, 305] on span "Allow" at bounding box center [1132, 309] width 81 height 14
click at [1152, 300] on div "Don't allow" at bounding box center [1120, 313] width 81 height 35
click at [1151, 342] on mat-option "Allow" at bounding box center [1135, 351] width 110 height 37
click at [942, 262] on app-card-role "Events (Host) [DATE] 08:00-18:00 (10h) ! [PERSON_NAME]" at bounding box center [967, 273] width 165 height 53
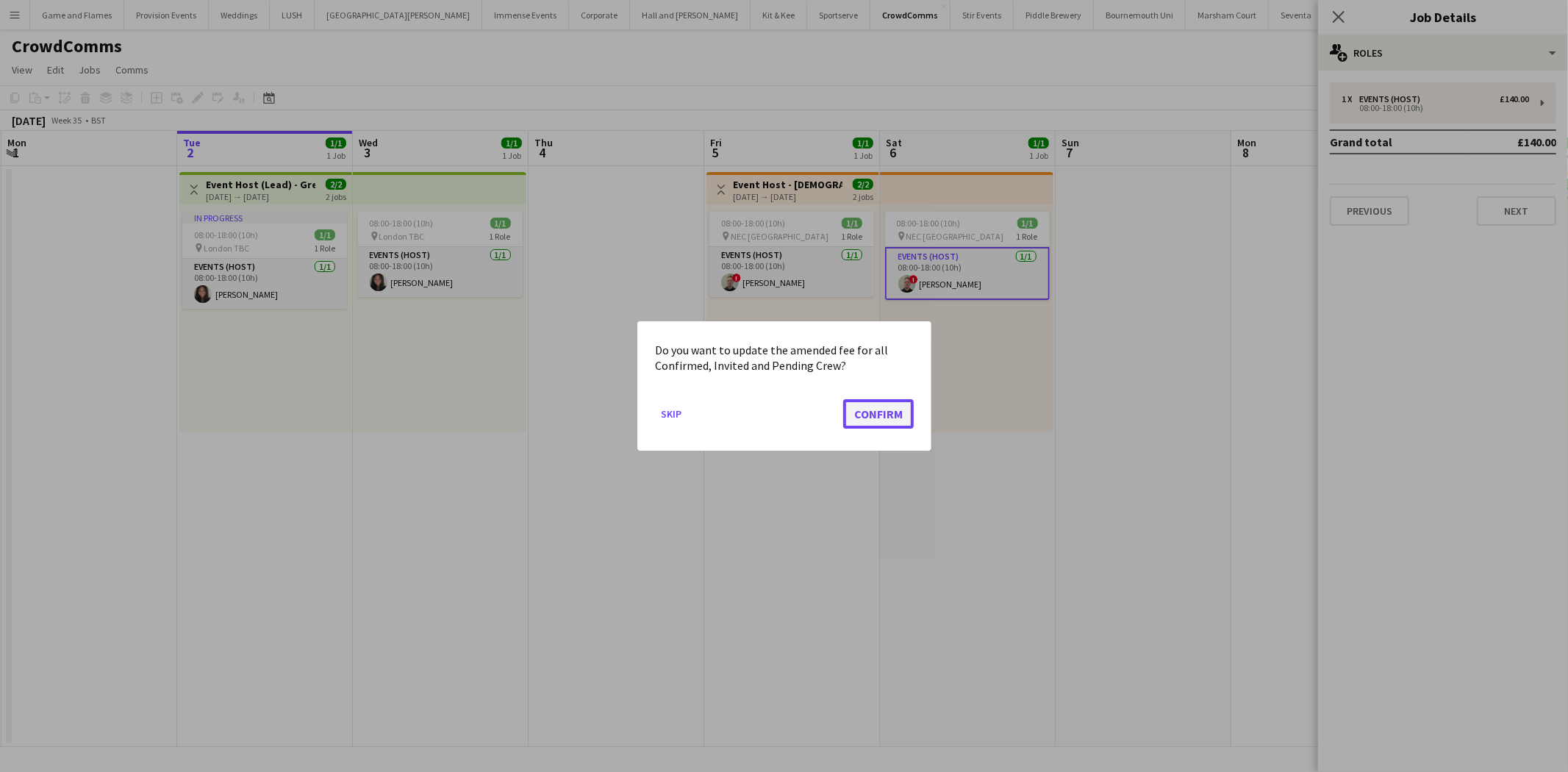
click at [888, 409] on button "Confirm" at bounding box center [878, 414] width 71 height 29
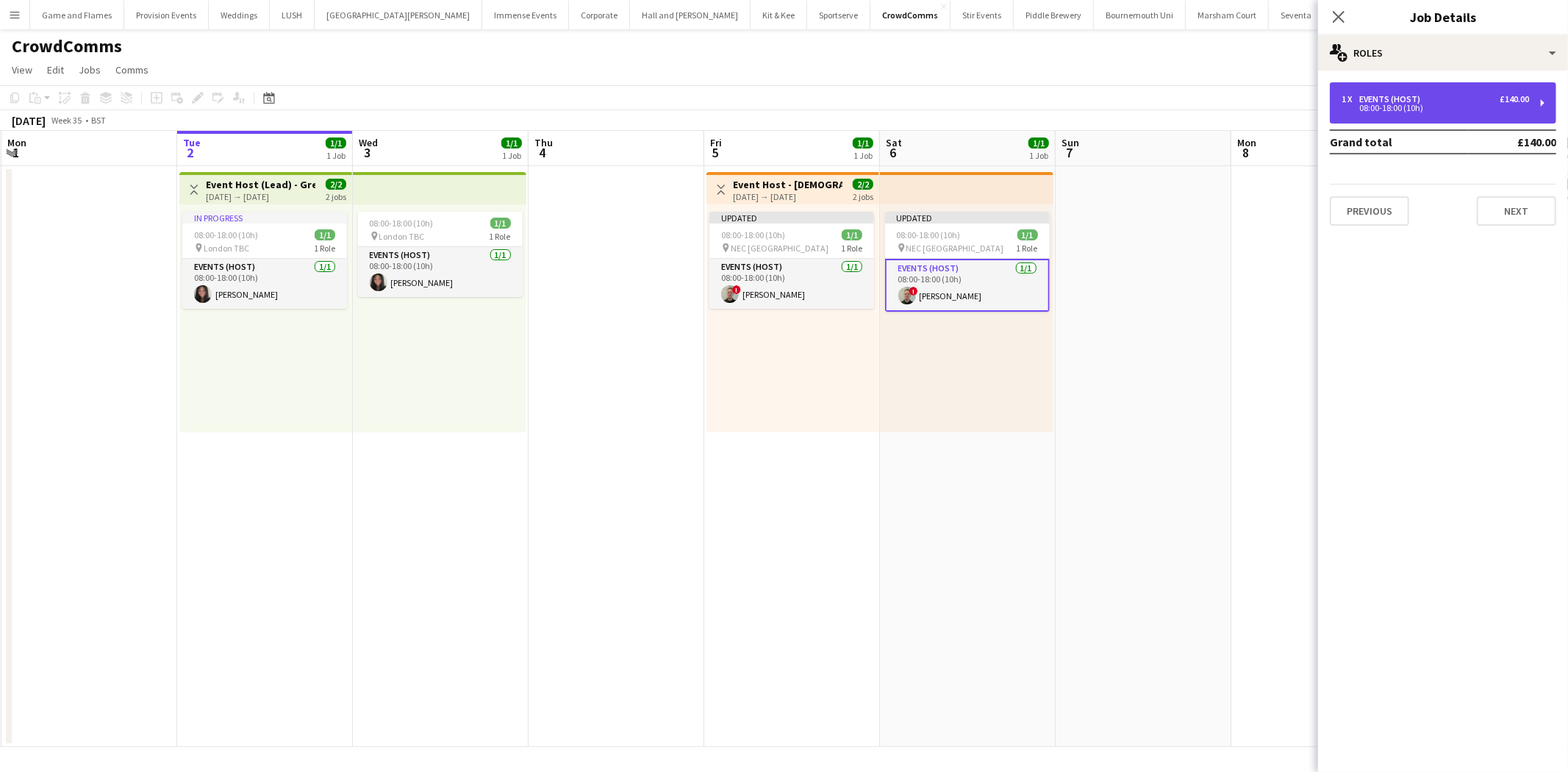
click at [1401, 83] on div "1 x Events (Host) £140.00 08:00-18:00 (10h)" at bounding box center [1443, 103] width 226 height 41
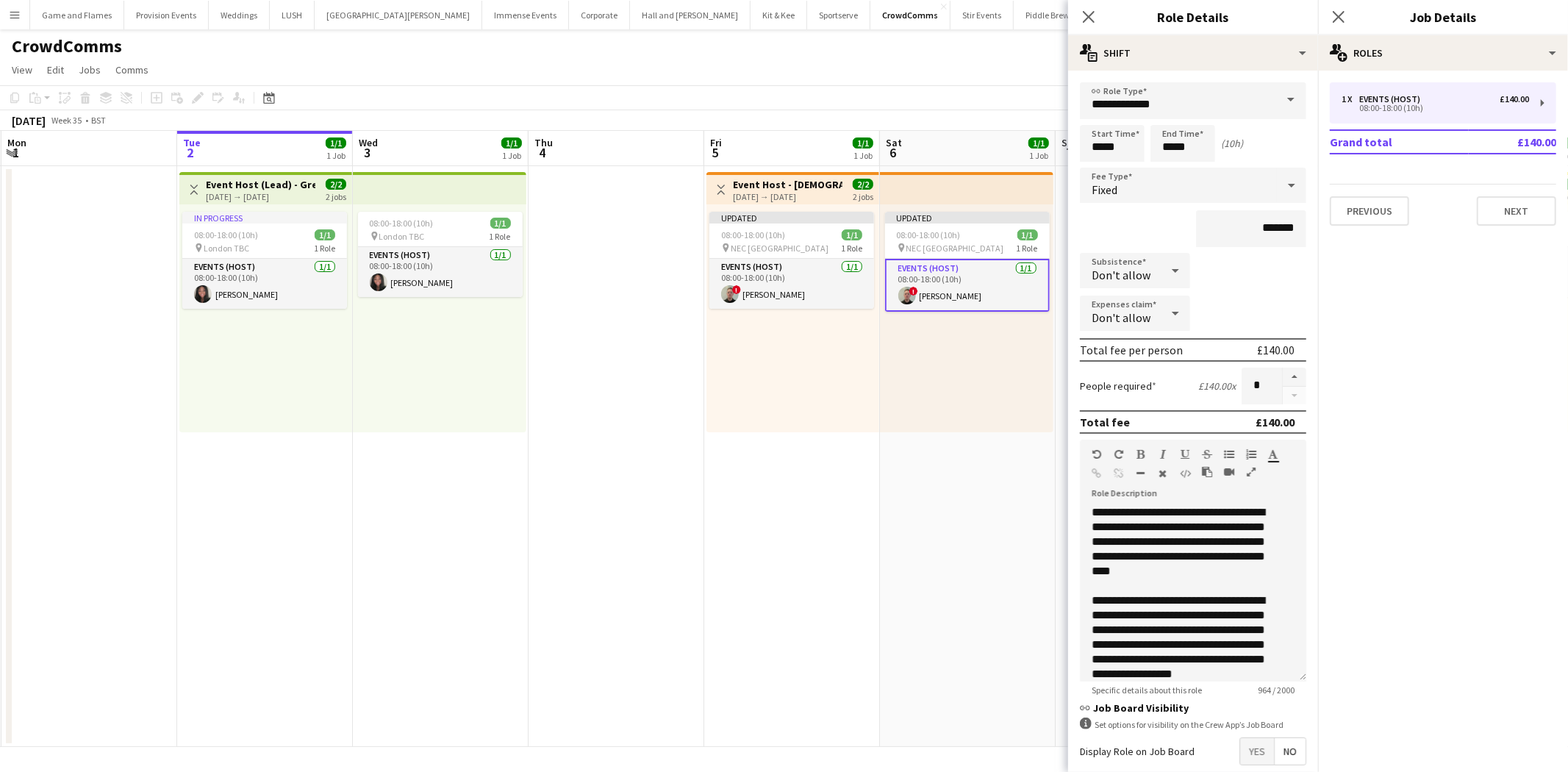
drag, startPoint x: 1151, startPoint y: 287, endPoint x: 1151, endPoint y: 296, distance: 9.0
click at [1151, 288] on form "**********" at bounding box center [1192, 465] width 250 height 766
click at [1152, 270] on div "Don't allow" at bounding box center [1120, 270] width 81 height 35
click at [1149, 307] on span "Allow" at bounding box center [1132, 309] width 81 height 14
click at [1147, 303] on div "Don't allow" at bounding box center [1120, 313] width 81 height 35
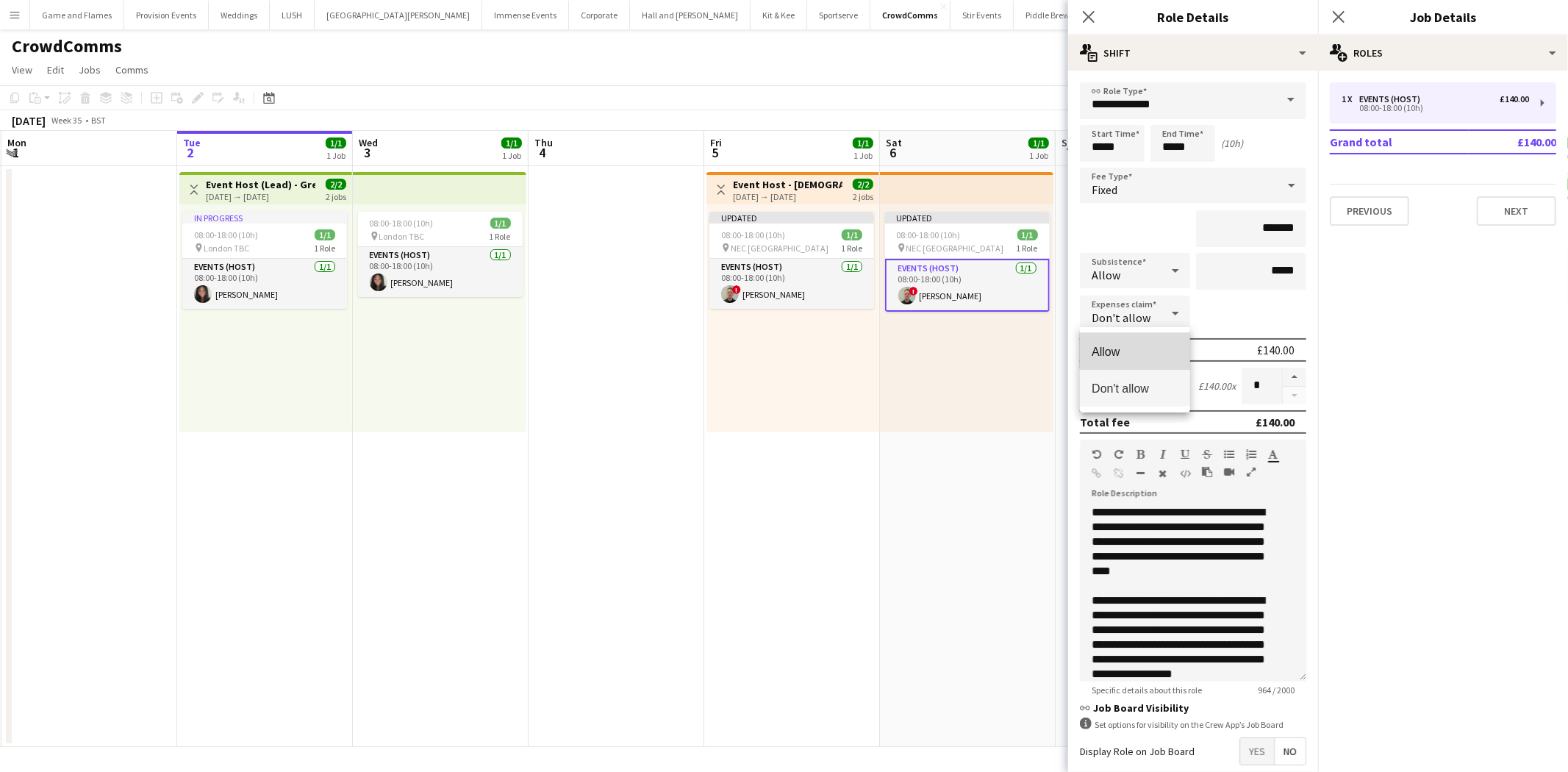
click at [1145, 341] on mat-option "Allow" at bounding box center [1135, 351] width 110 height 37
click at [997, 365] on div "Updated 08:00-18:00 (10h) 1/1 pin NEC Birmingham 1 Role Events (Host) [DATE] 08…" at bounding box center [967, 319] width 173 height 228
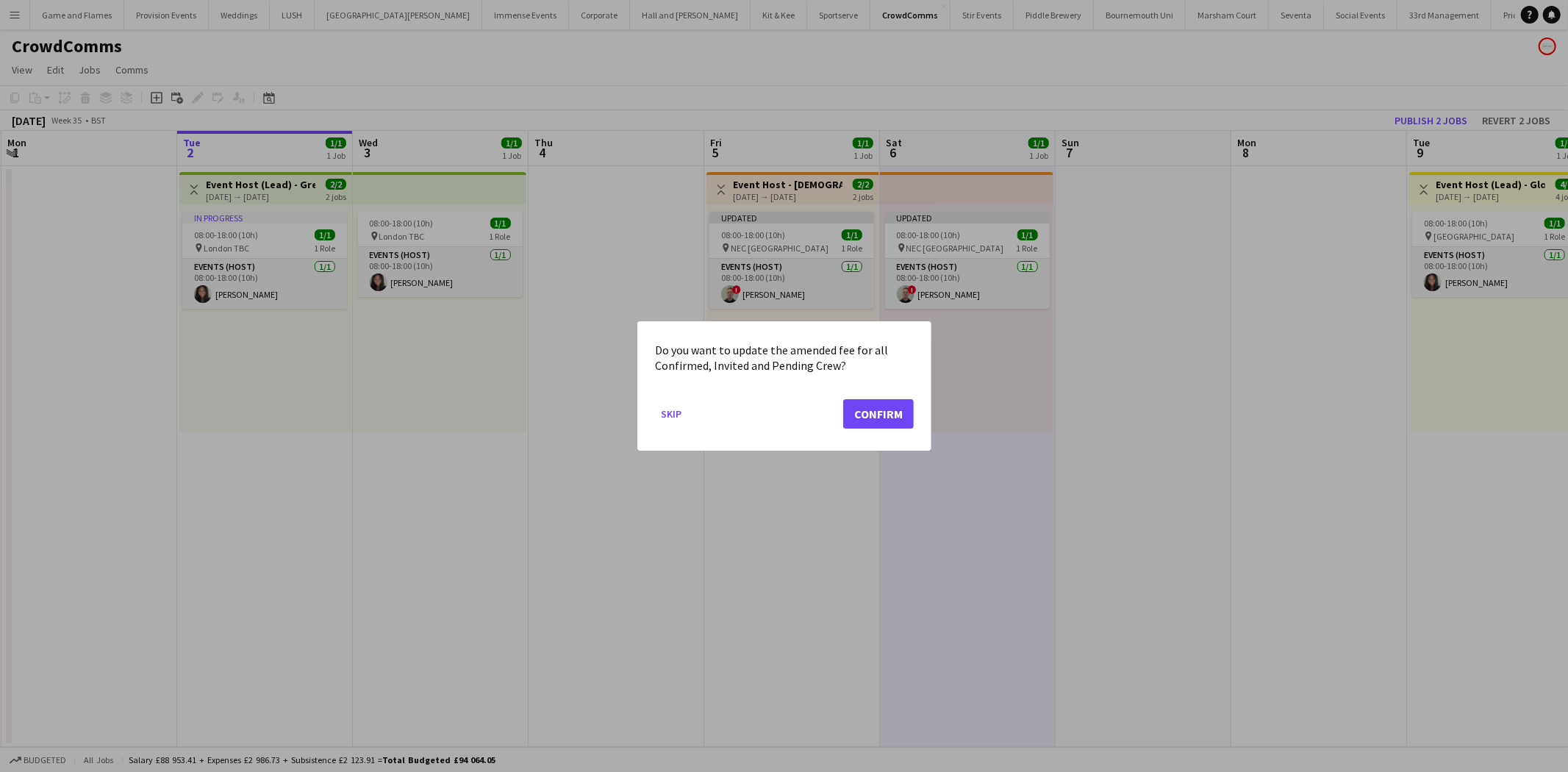
click at [915, 407] on div "Do you want to update the amended fee for all Confirmed, Invited and Pending Cr…" at bounding box center [784, 386] width 294 height 129
click at [905, 407] on button "Confirm" at bounding box center [878, 414] width 71 height 29
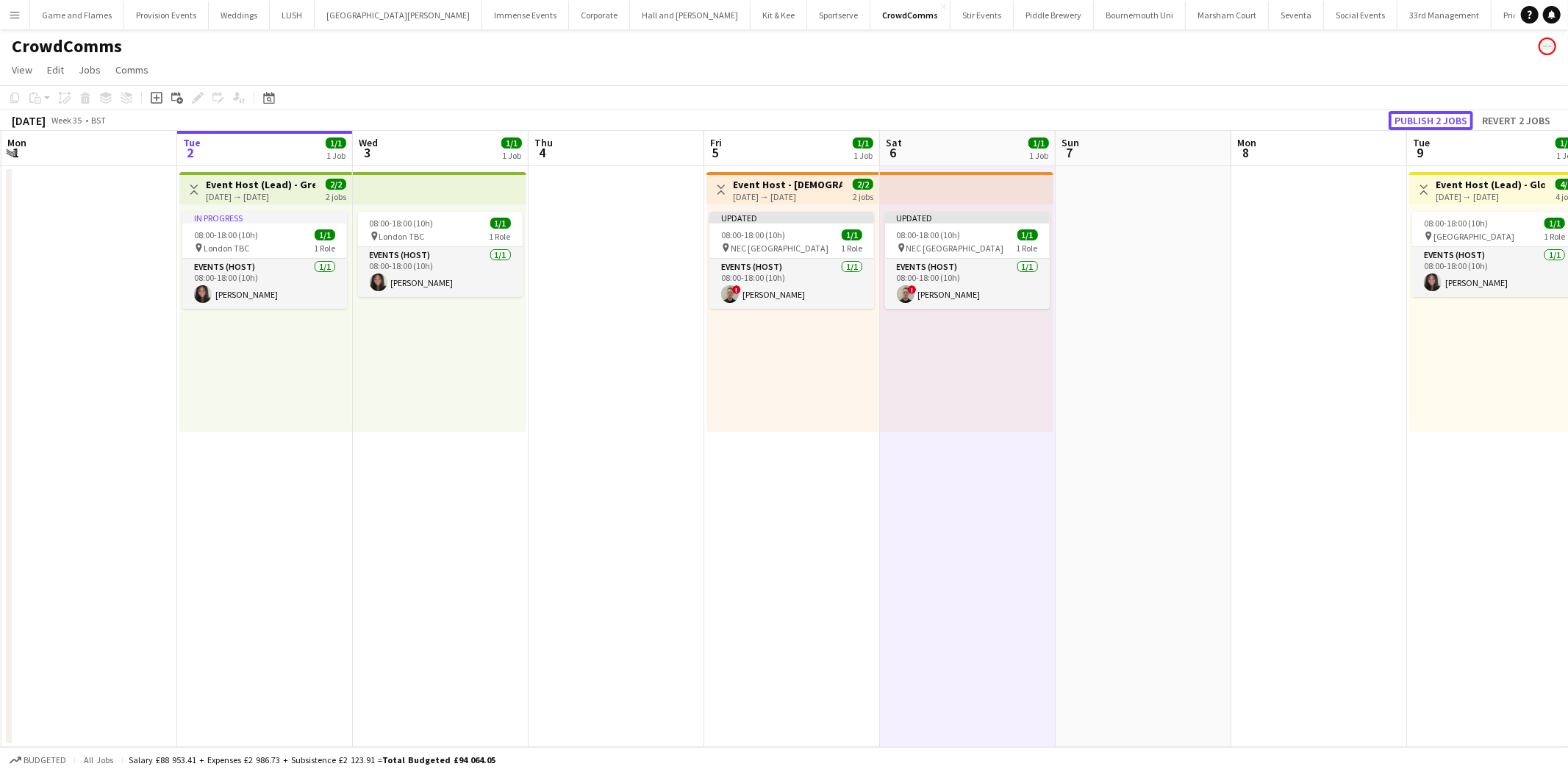
click at [1437, 126] on button "Publish 2 jobs" at bounding box center [1430, 121] width 85 height 19
